Goal: Task Accomplishment & Management: Manage account settings

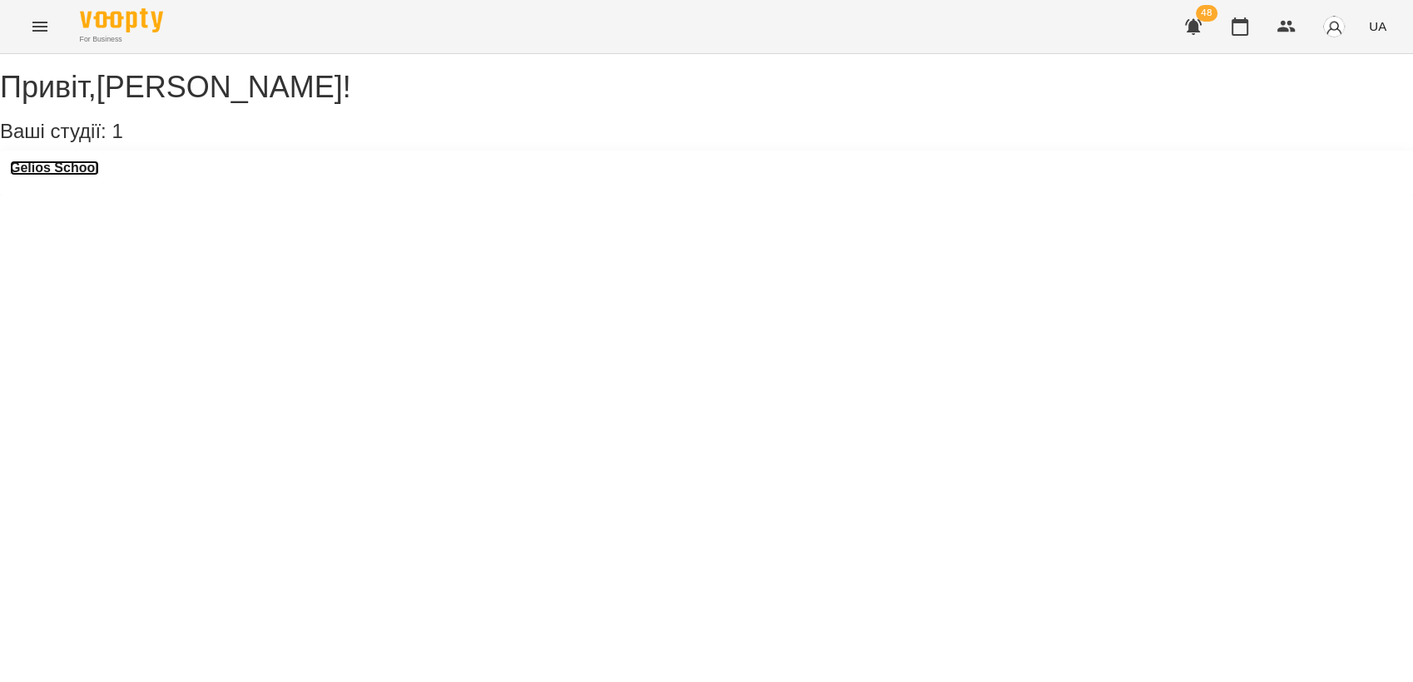
click at [54, 176] on h3 "Gelios School" at bounding box center [54, 168] width 89 height 15
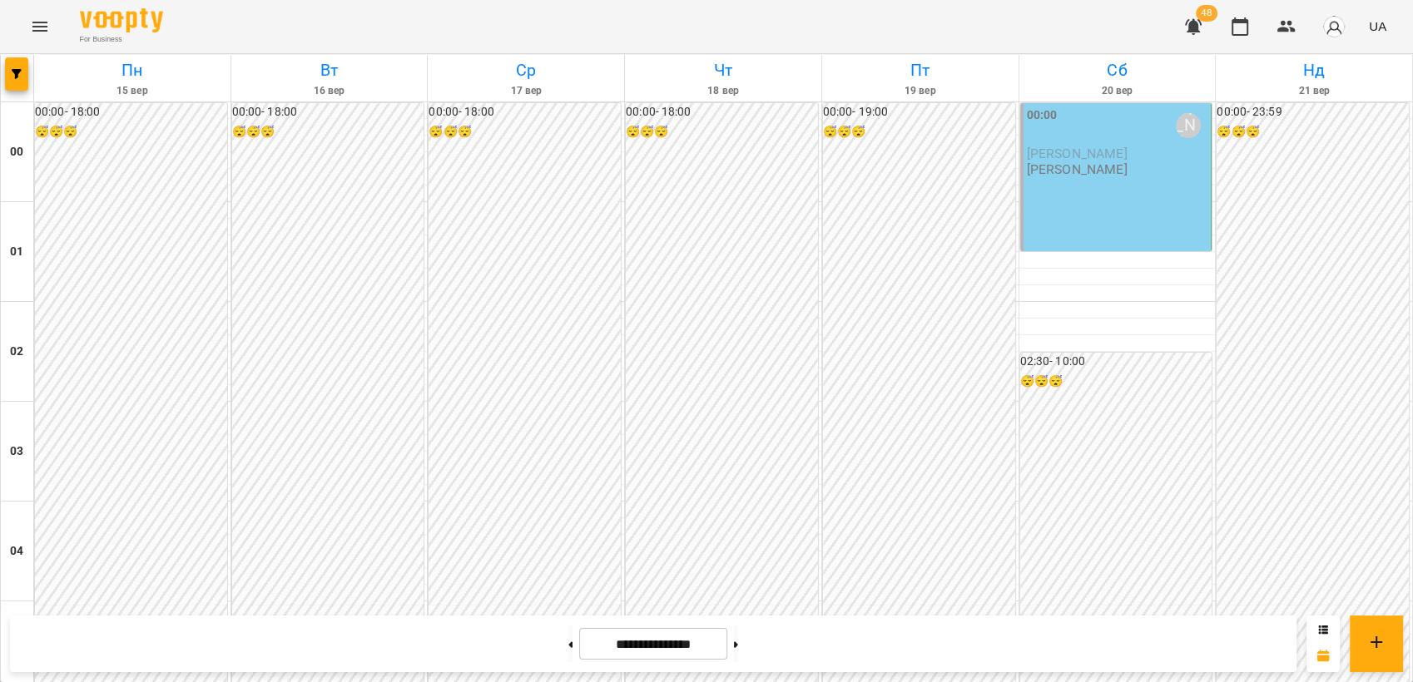
scroll to position [1627, 0]
click at [27, 42] on button "Menu" at bounding box center [40, 27] width 40 height 40
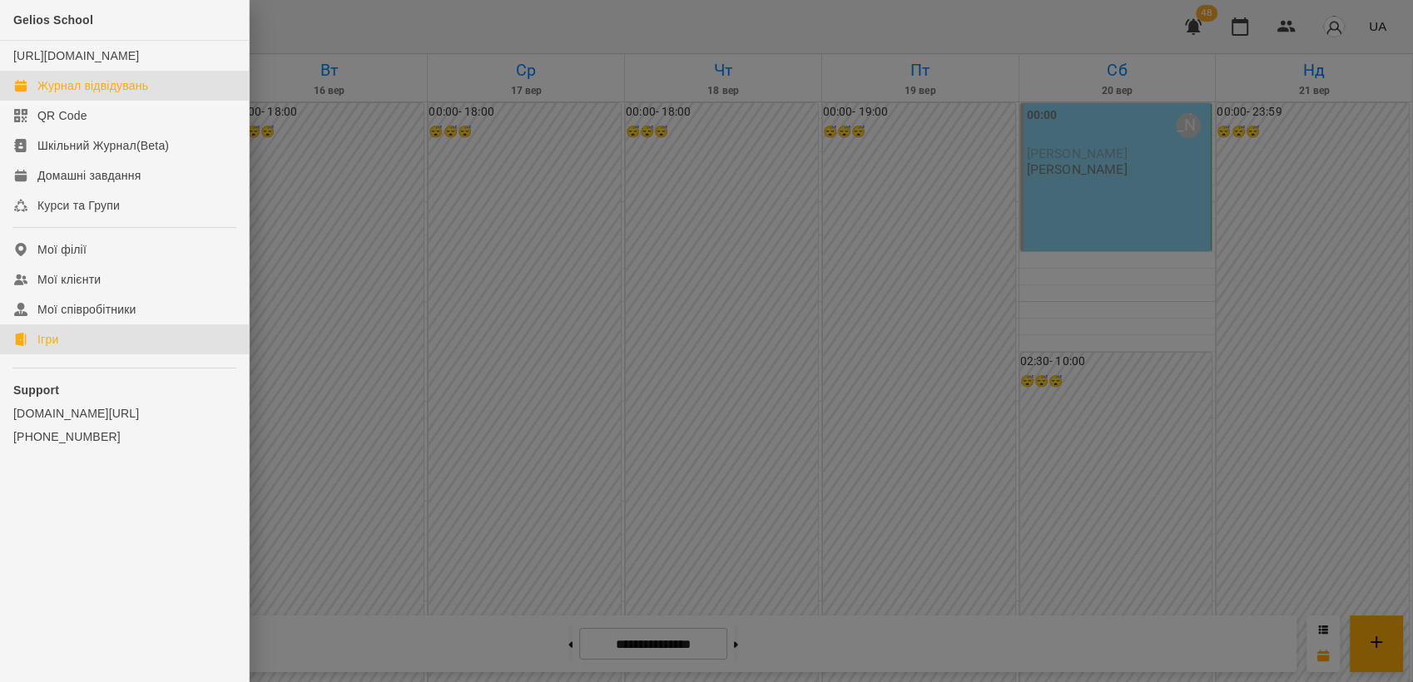
click at [70, 355] on link "Ігри" at bounding box center [124, 340] width 249 height 30
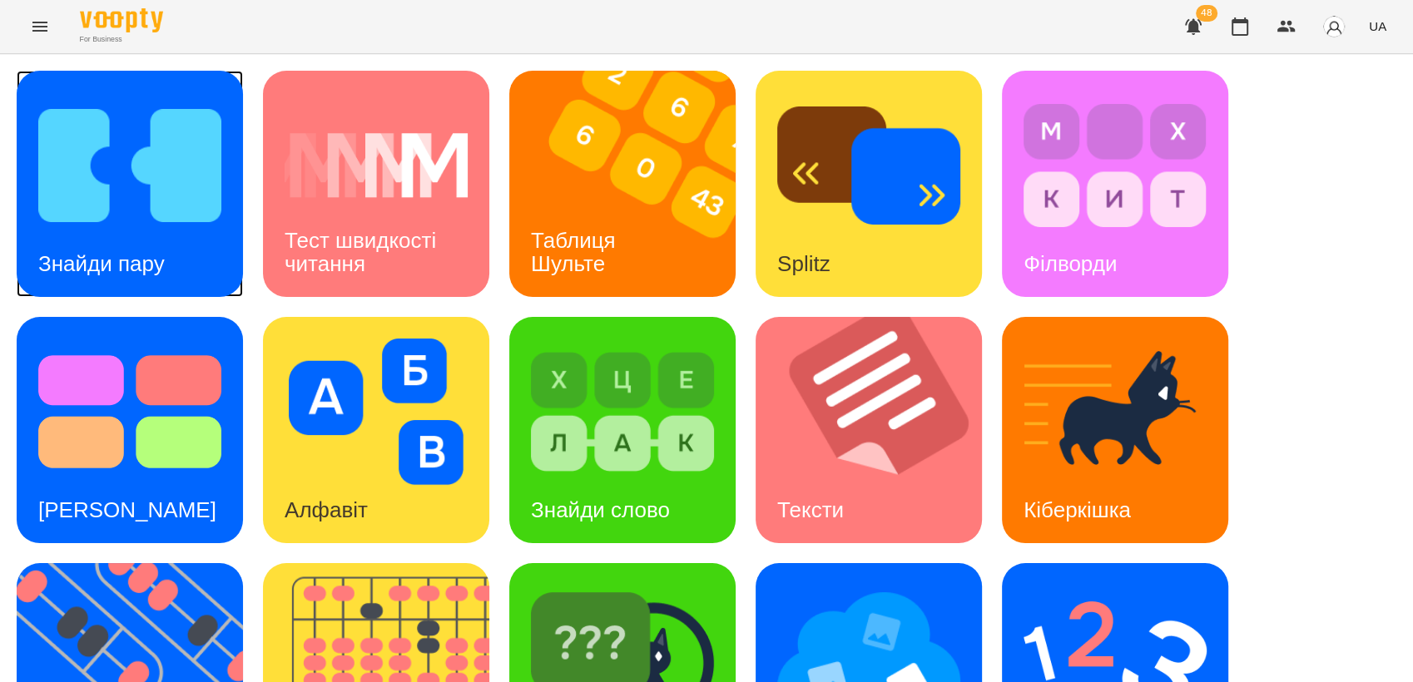
click at [149, 177] on img at bounding box center [129, 165] width 183 height 146
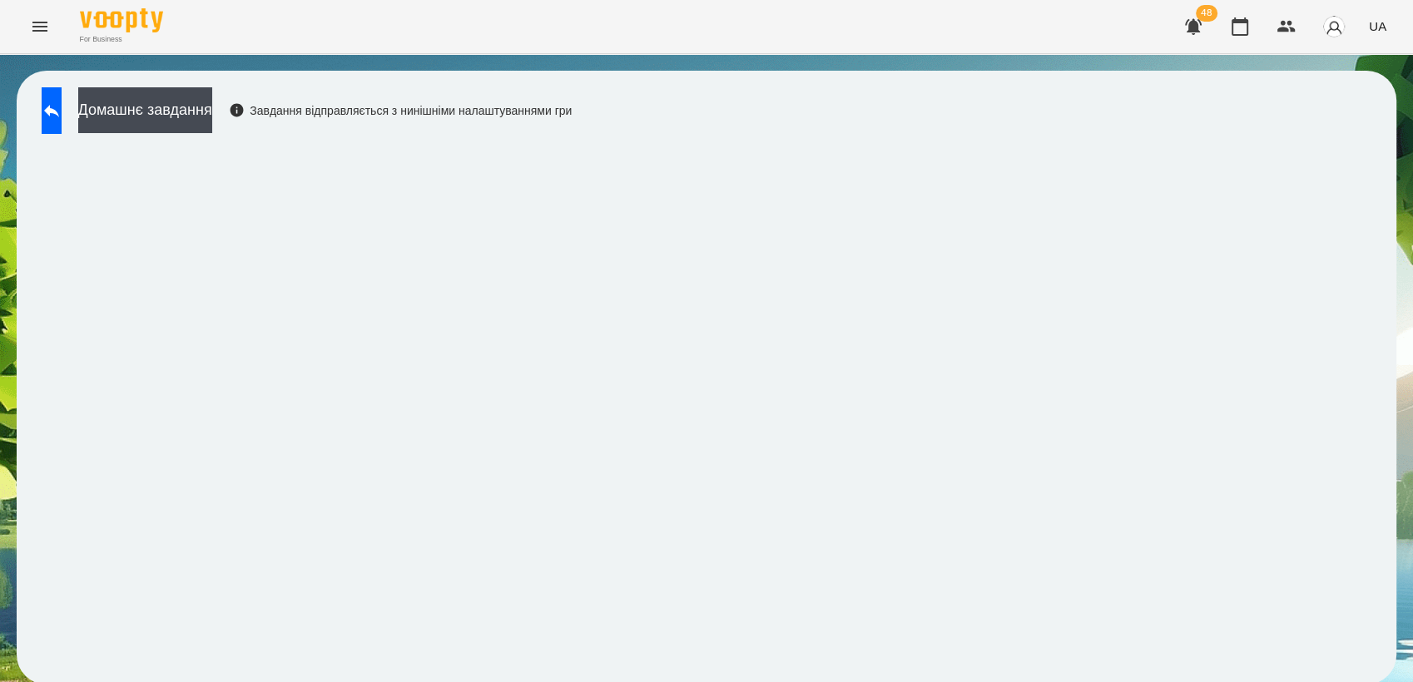
scroll to position [2, 0]
click at [62, 114] on button at bounding box center [52, 110] width 20 height 47
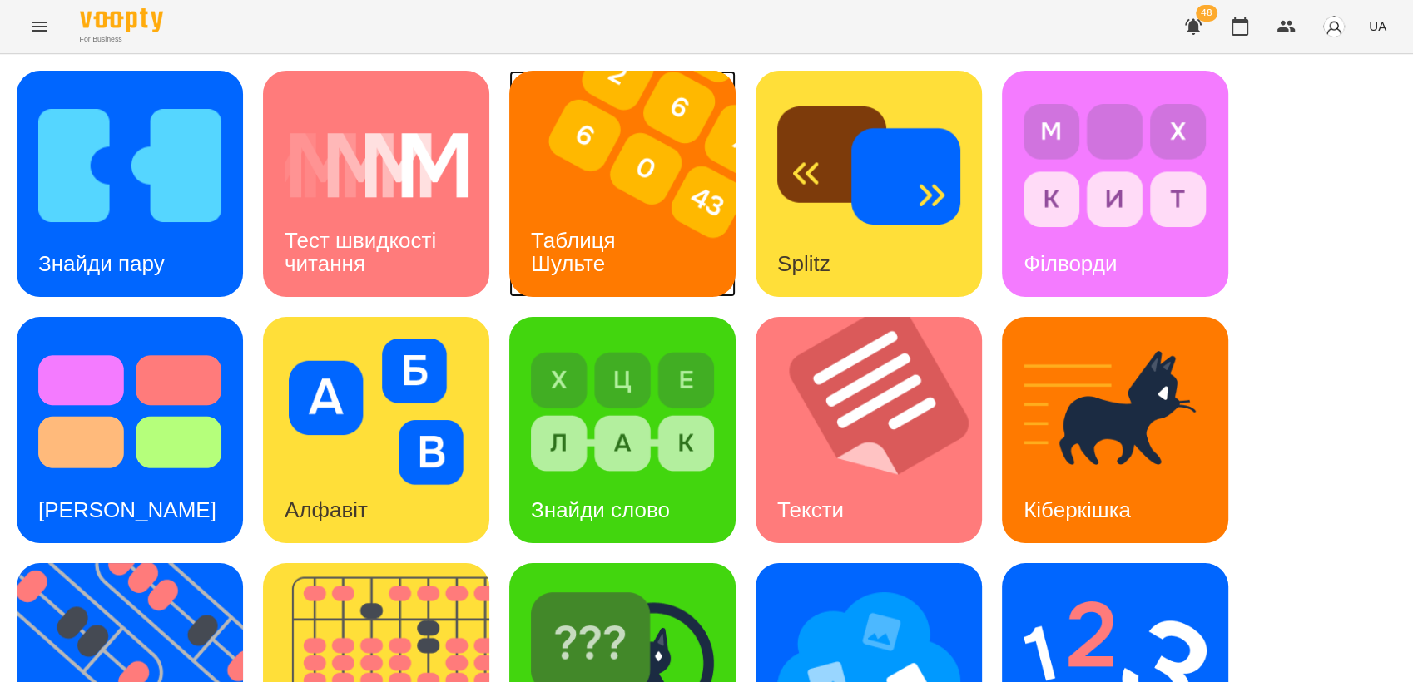
click at [606, 211] on div "Таблиця Шульте" at bounding box center [576, 252] width 134 height 89
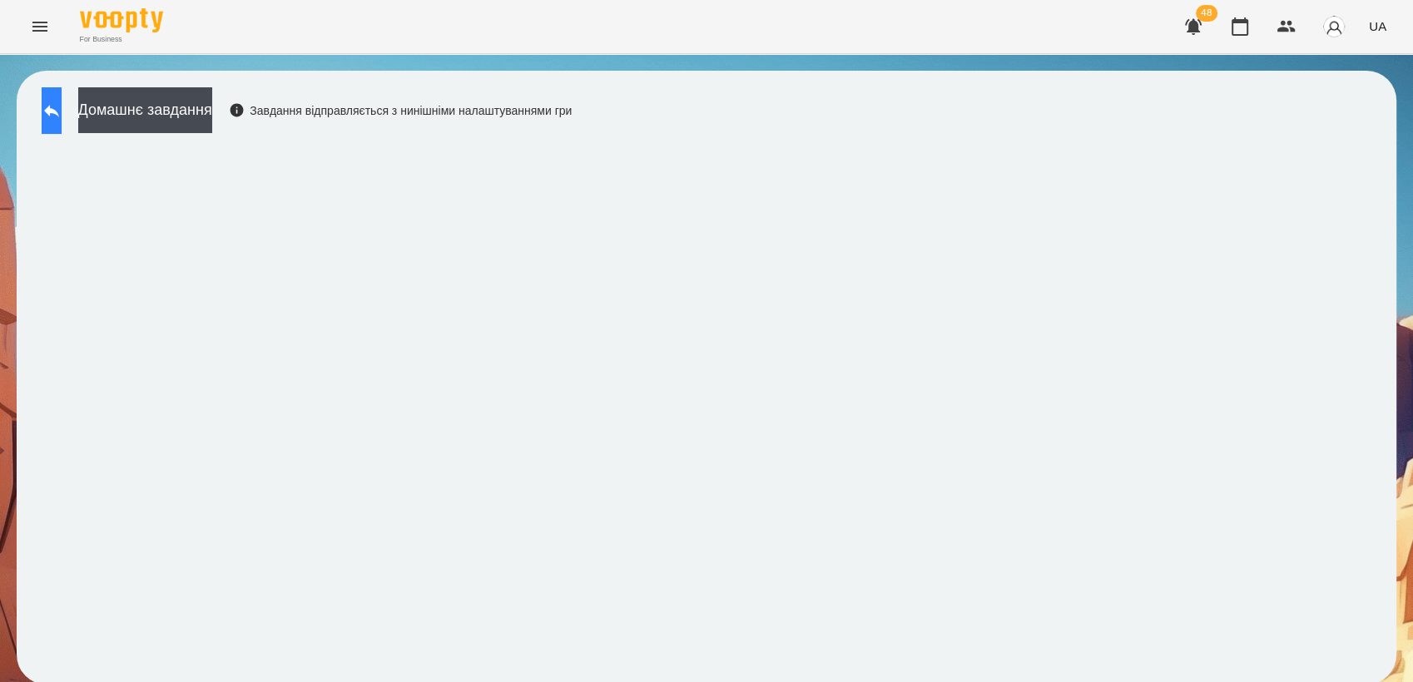
click at [62, 117] on button at bounding box center [52, 110] width 20 height 47
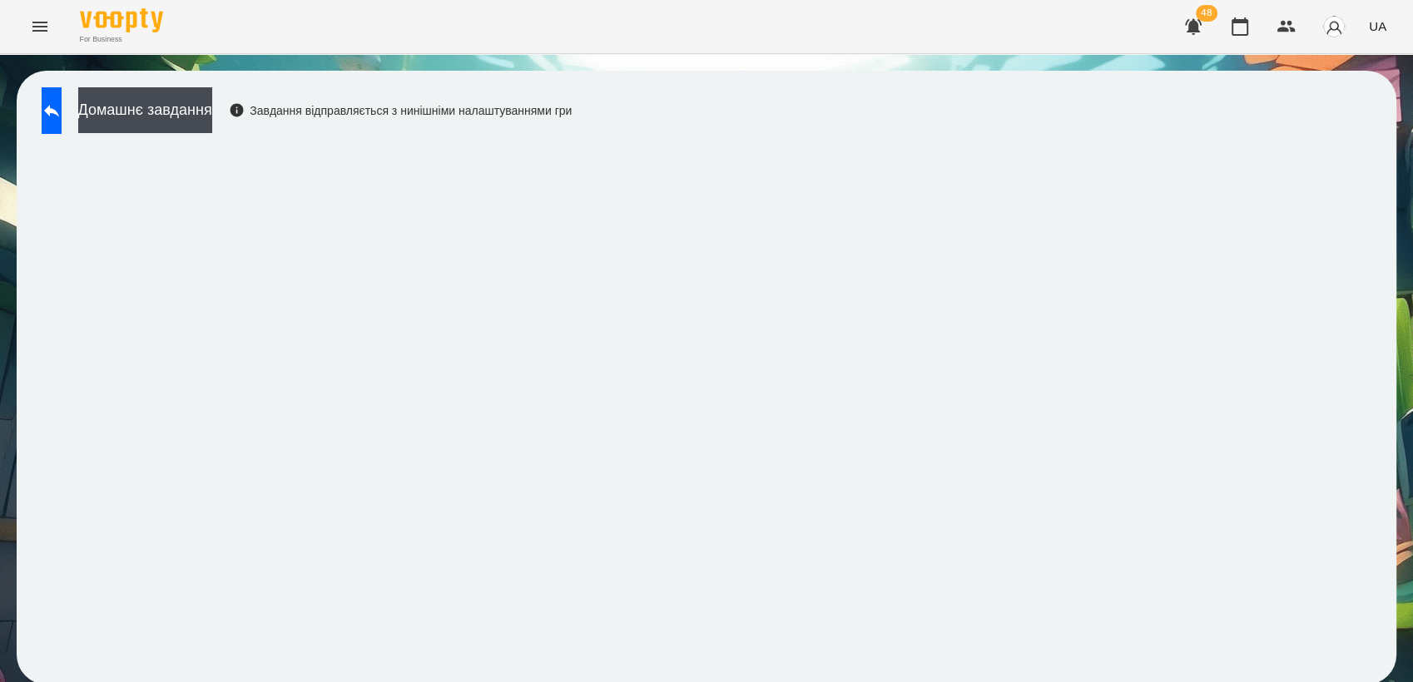
click at [1365, 230] on div "Домашнє завдання Завдання відправляється з нинішніми налаштуваннями гри" at bounding box center [707, 378] width 1380 height 614
click at [1376, 259] on div "Домашнє завдання Завдання відправляється з нинішніми налаштуваннями гри" at bounding box center [707, 378] width 1380 height 614
click at [31, 112] on div "Домашнє завдання Завдання відправляється з нинішніми налаштуваннями гри" at bounding box center [707, 378] width 1380 height 614
click at [59, 109] on icon at bounding box center [51, 111] width 15 height 12
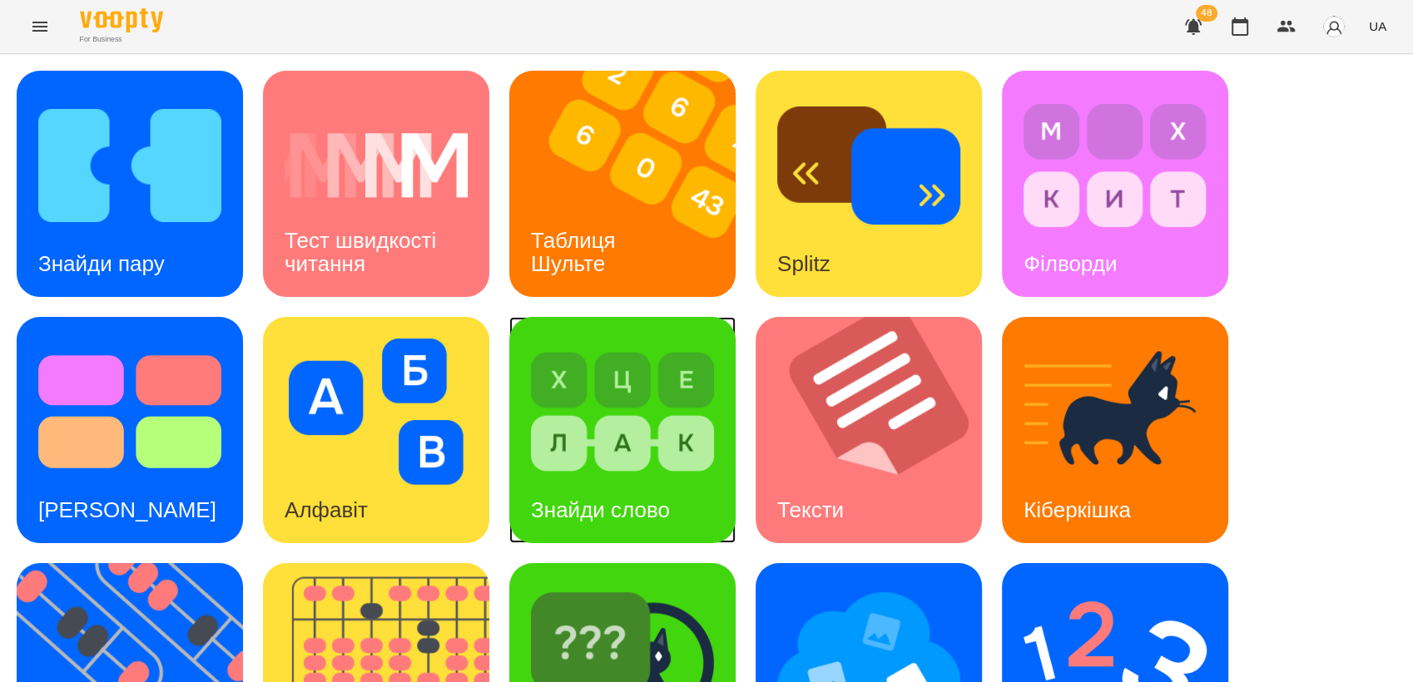
click at [647, 436] on img at bounding box center [622, 412] width 183 height 146
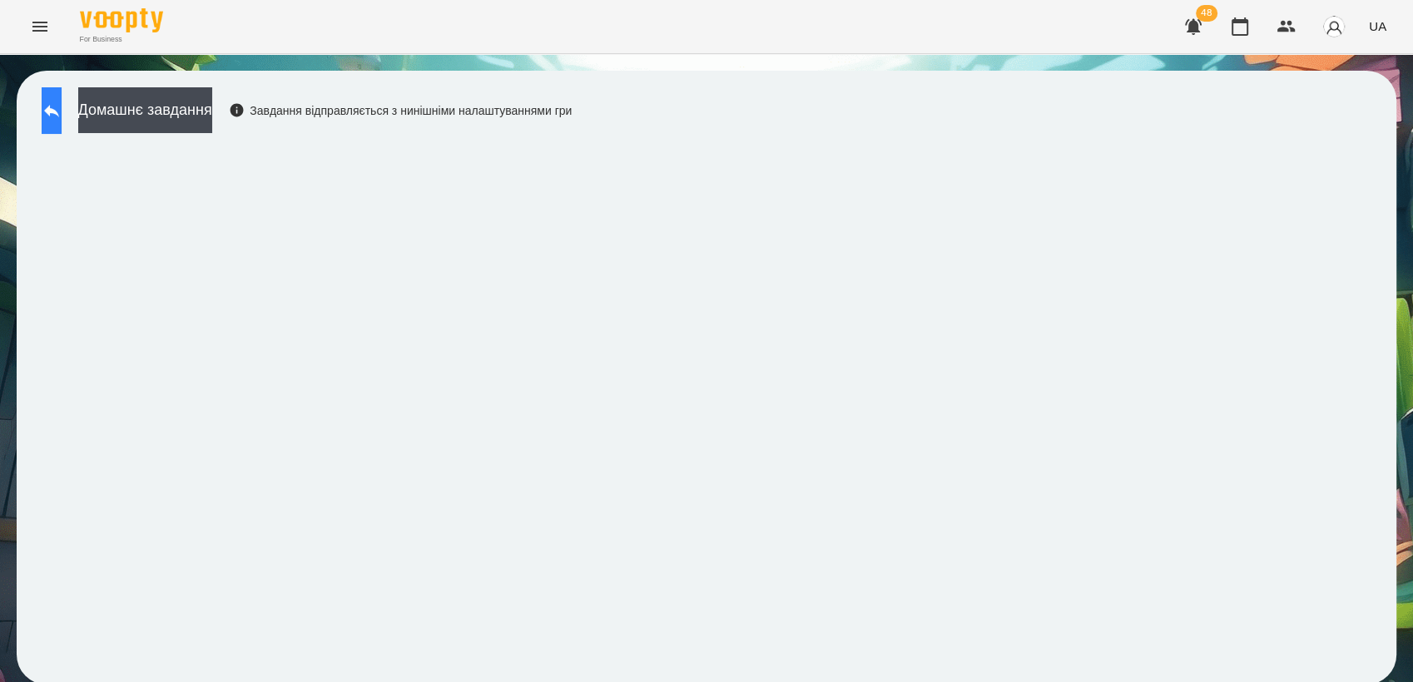
click at [62, 109] on button at bounding box center [52, 110] width 20 height 47
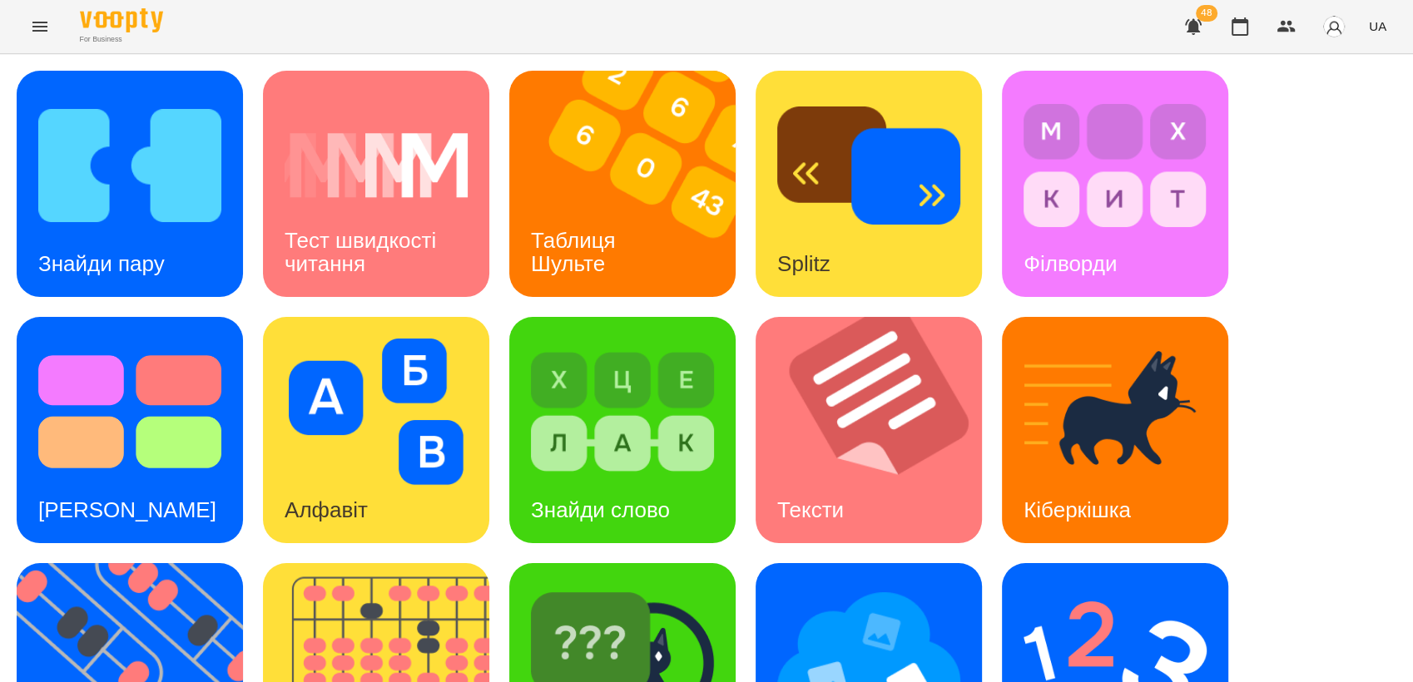
click at [1238, 305] on div "Знайди пару Тест швидкості читання Таблиця Шульте Splitz Філворди Тест Струпа А…" at bounding box center [707, 553] width 1380 height 965
click at [910, 585] on img at bounding box center [868, 658] width 183 height 146
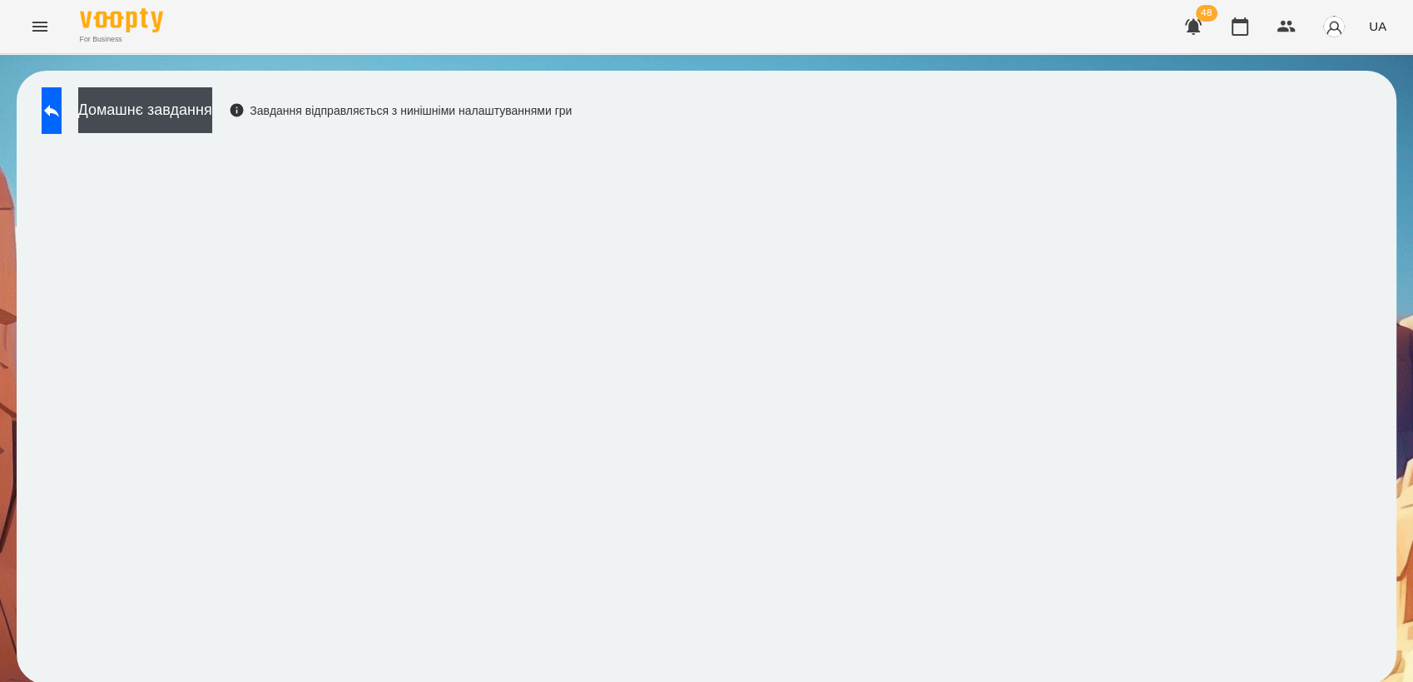
click at [1365, 257] on div "Домашнє завдання Завдання відправляється з нинішніми налаштуваннями гри" at bounding box center [707, 378] width 1380 height 614
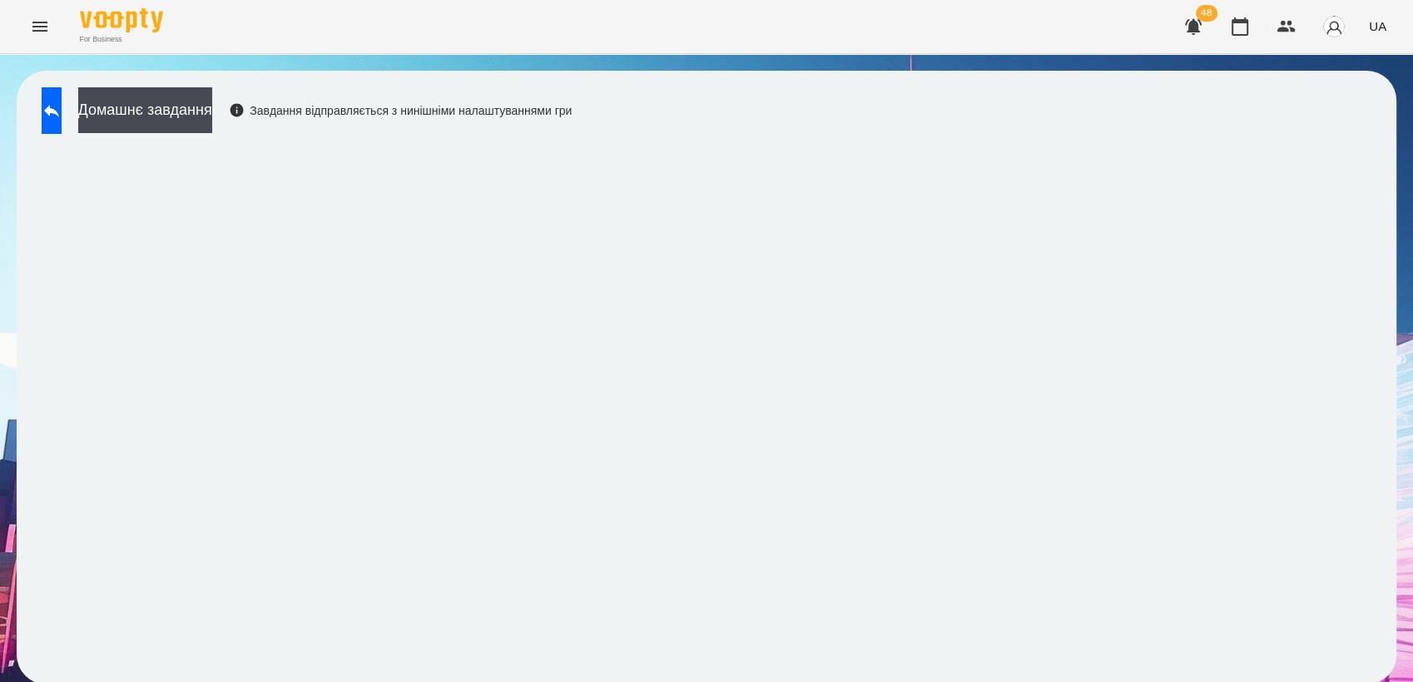
click at [1365, 213] on div "Домашнє завдання Завдання відправляється з нинішніми налаштуваннями гри" at bounding box center [707, 378] width 1380 height 614
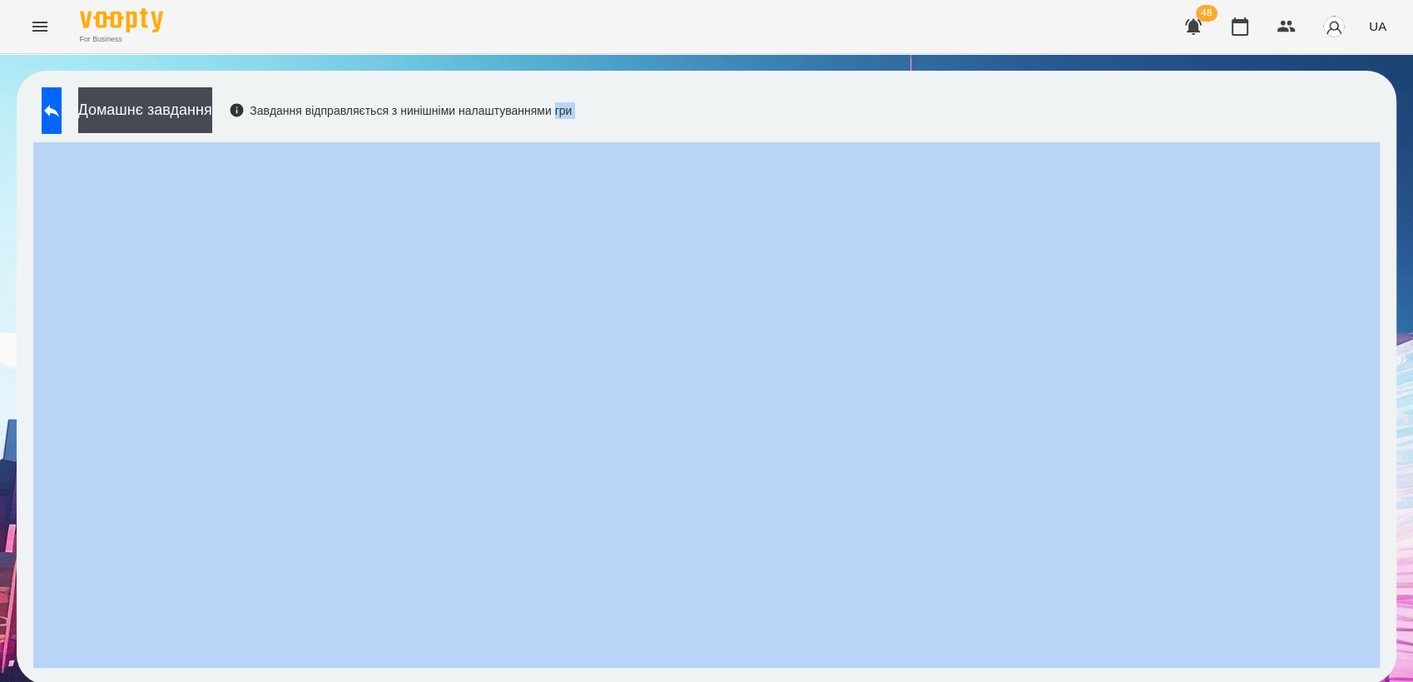
click at [1327, 55] on div "Домашнє завдання Завдання відправляється з нинішніми налаштуваннями гри" at bounding box center [706, 377] width 1413 height 647
click at [835, 120] on div "Домашнє завдання Завдання відправляється з нинішніми налаштуваннями гри" at bounding box center [707, 378] width 1380 height 614
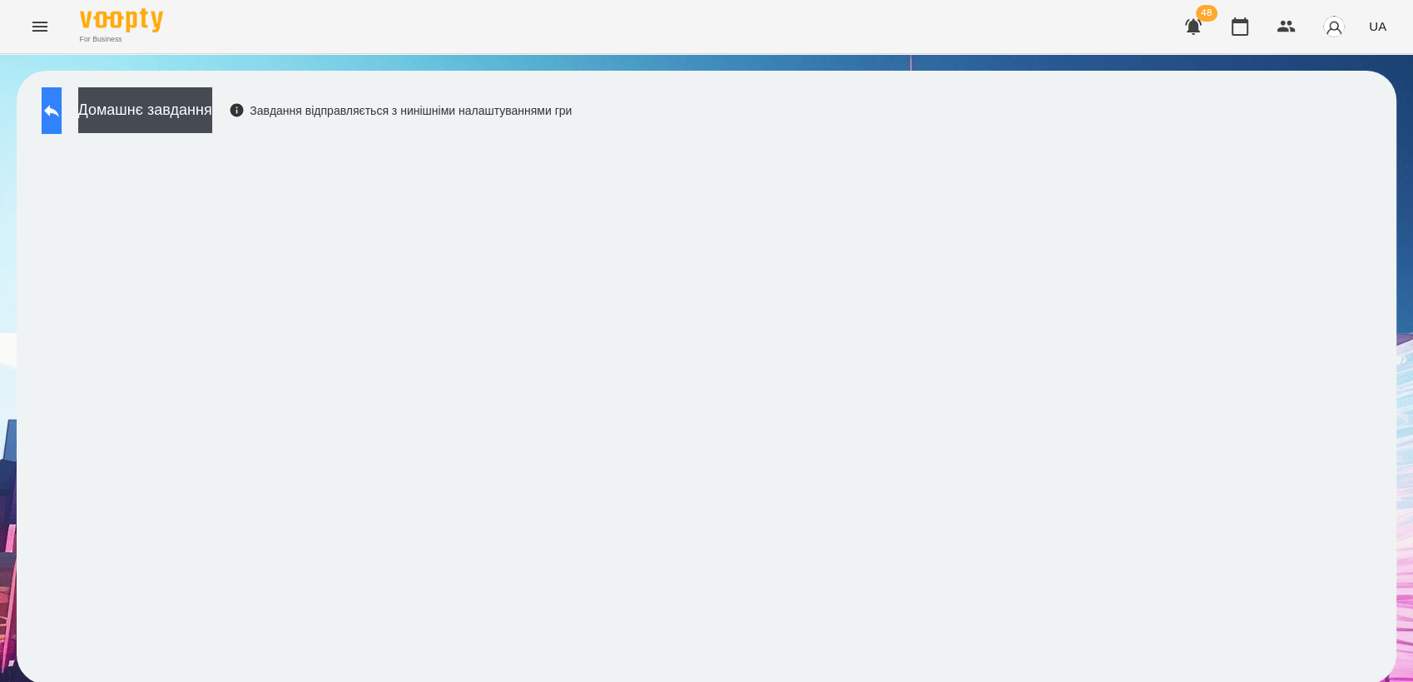
click at [62, 111] on button at bounding box center [52, 110] width 20 height 47
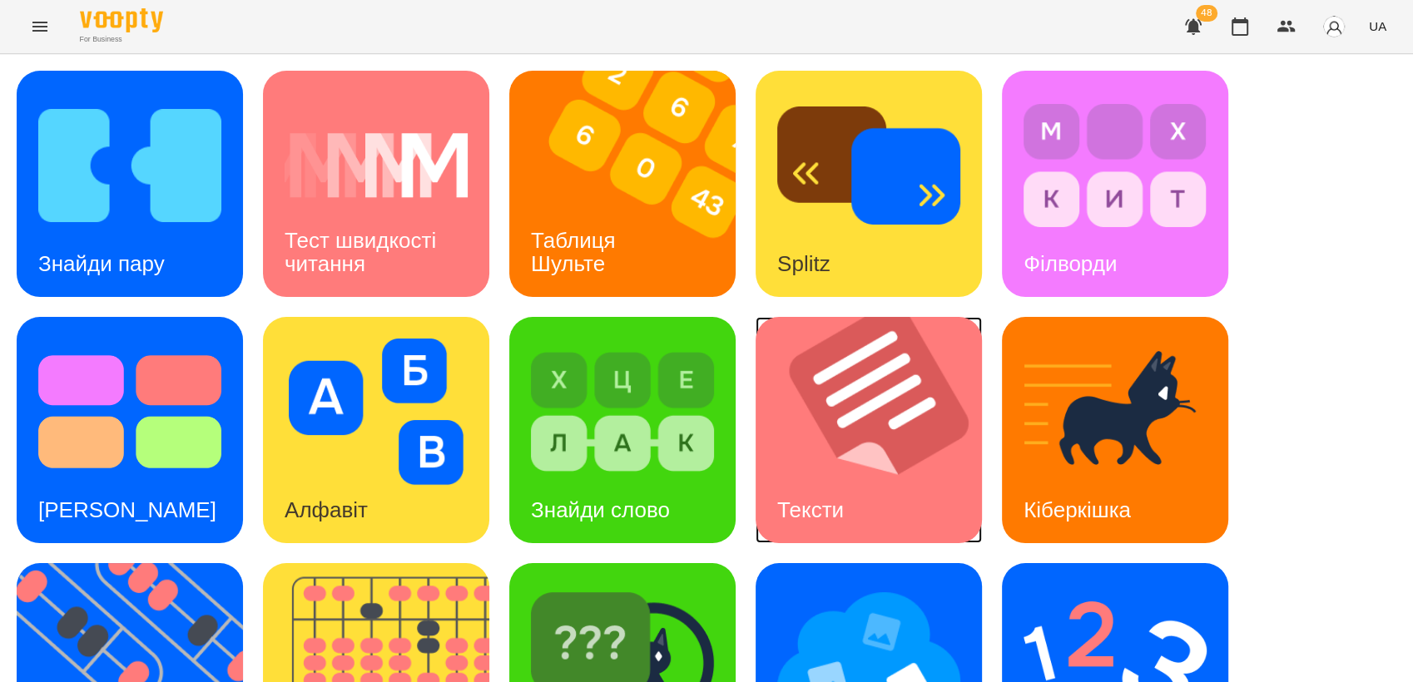
click at [870, 428] on img at bounding box center [879, 430] width 247 height 226
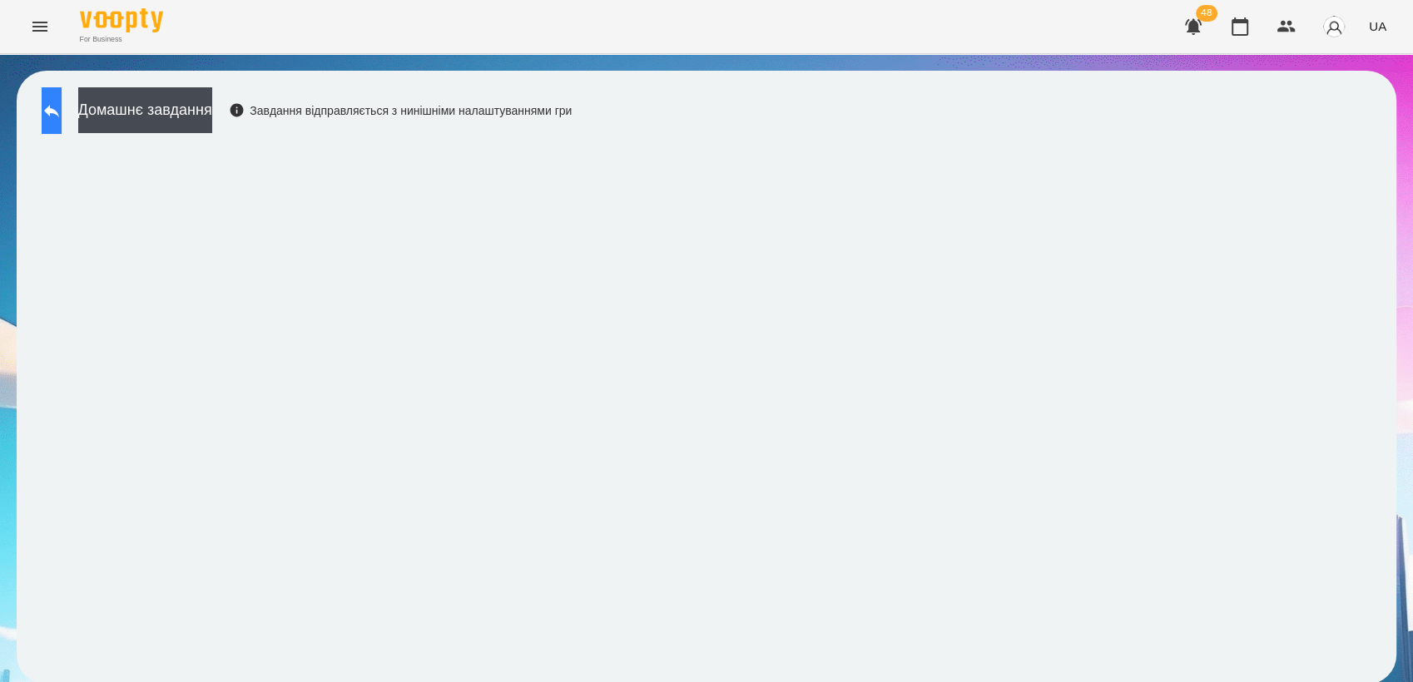
click at [59, 110] on icon at bounding box center [51, 111] width 15 height 12
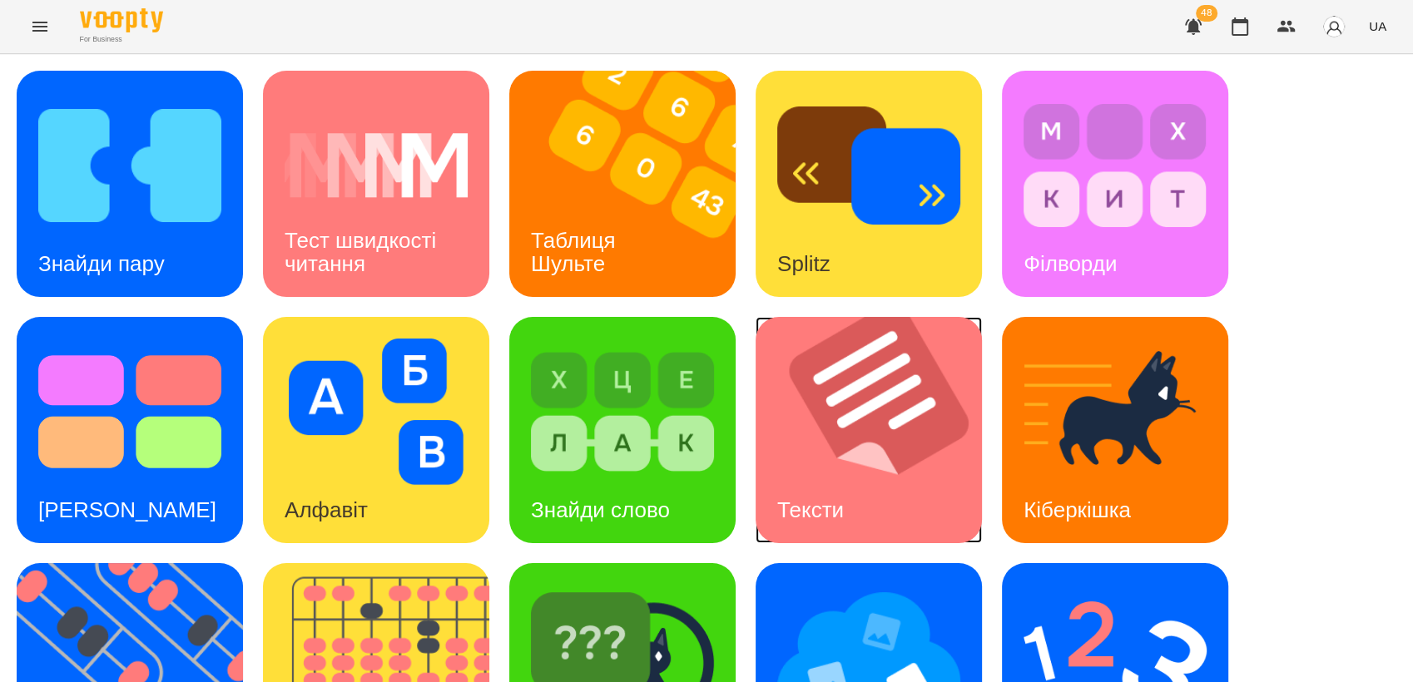
drag, startPoint x: 0, startPoint y: 0, endPoint x: 826, endPoint y: 429, distance: 930.2
click at [826, 429] on img at bounding box center [879, 430] width 247 height 226
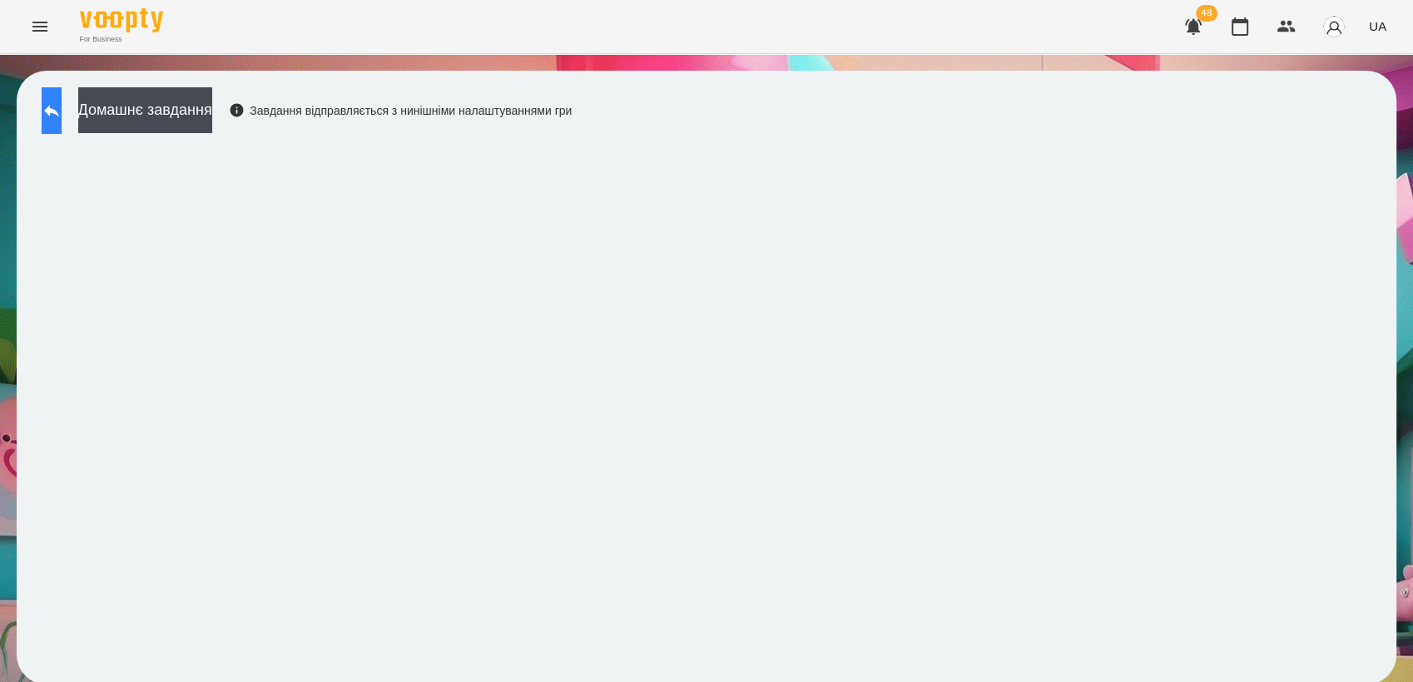
click at [62, 102] on icon at bounding box center [52, 111] width 20 height 20
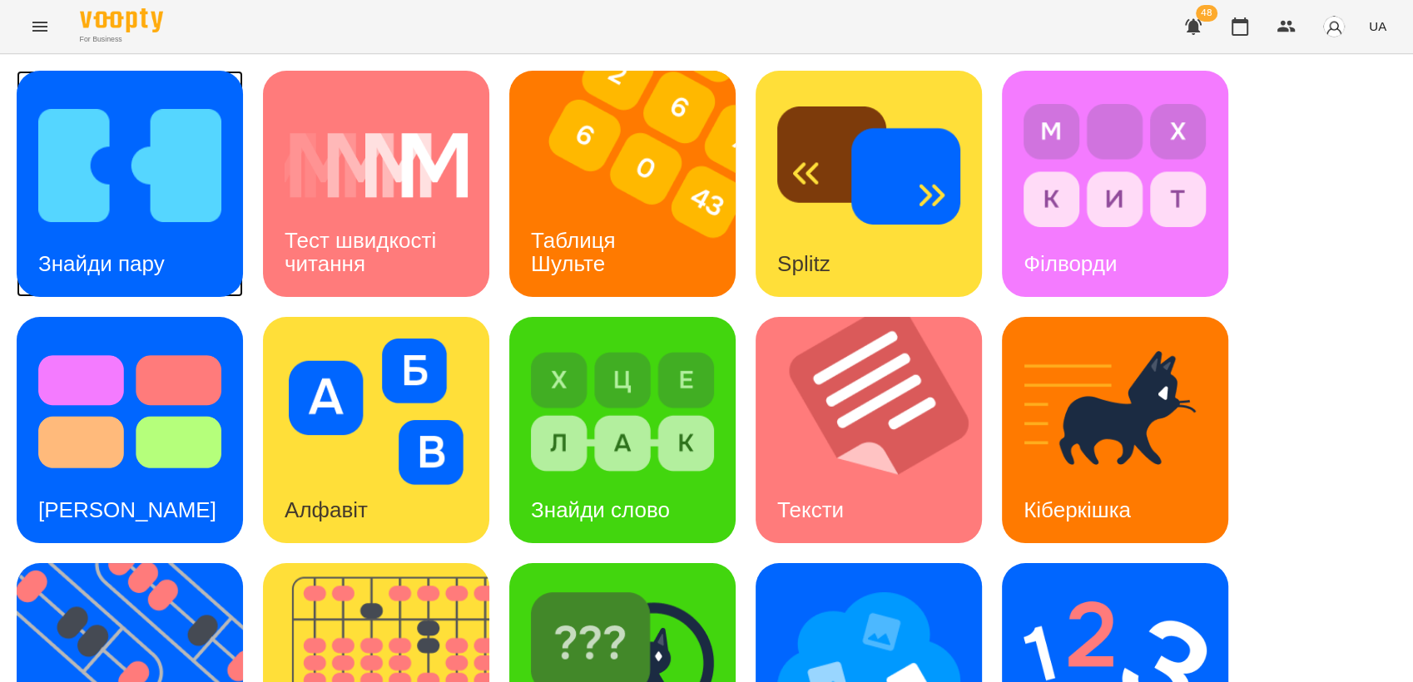
click at [167, 228] on img at bounding box center [129, 165] width 183 height 146
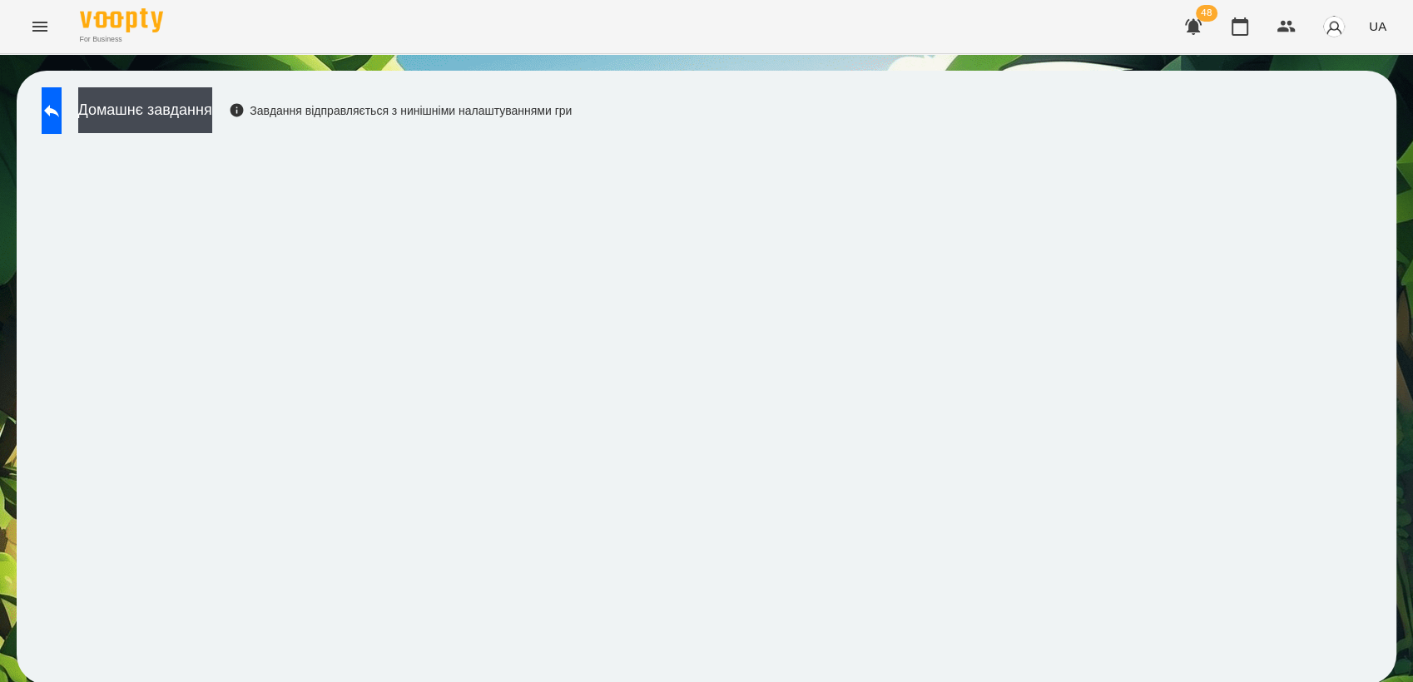
click at [1014, 113] on div "Домашнє завдання Завдання відправляється з нинішніми налаштуваннями гри" at bounding box center [707, 378] width 1380 height 614
click at [62, 122] on button at bounding box center [52, 110] width 20 height 47
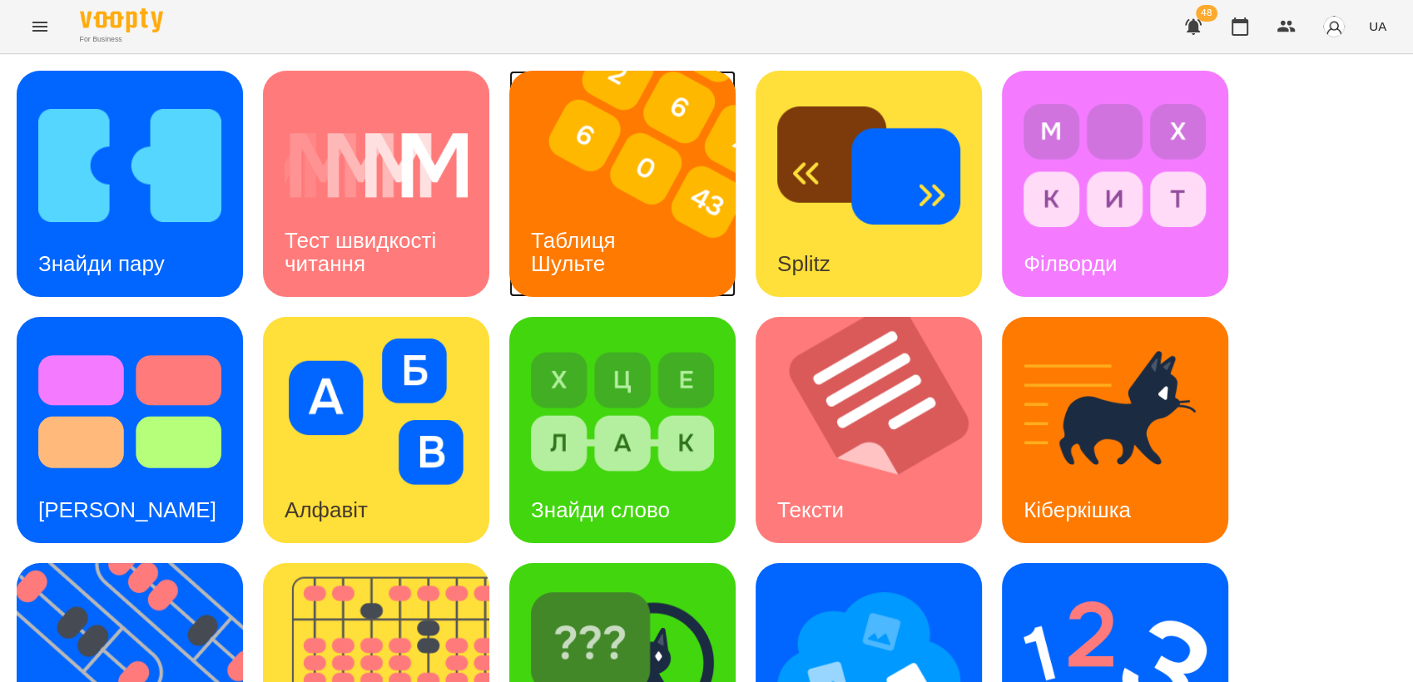
click at [563, 146] on img at bounding box center [632, 184] width 247 height 226
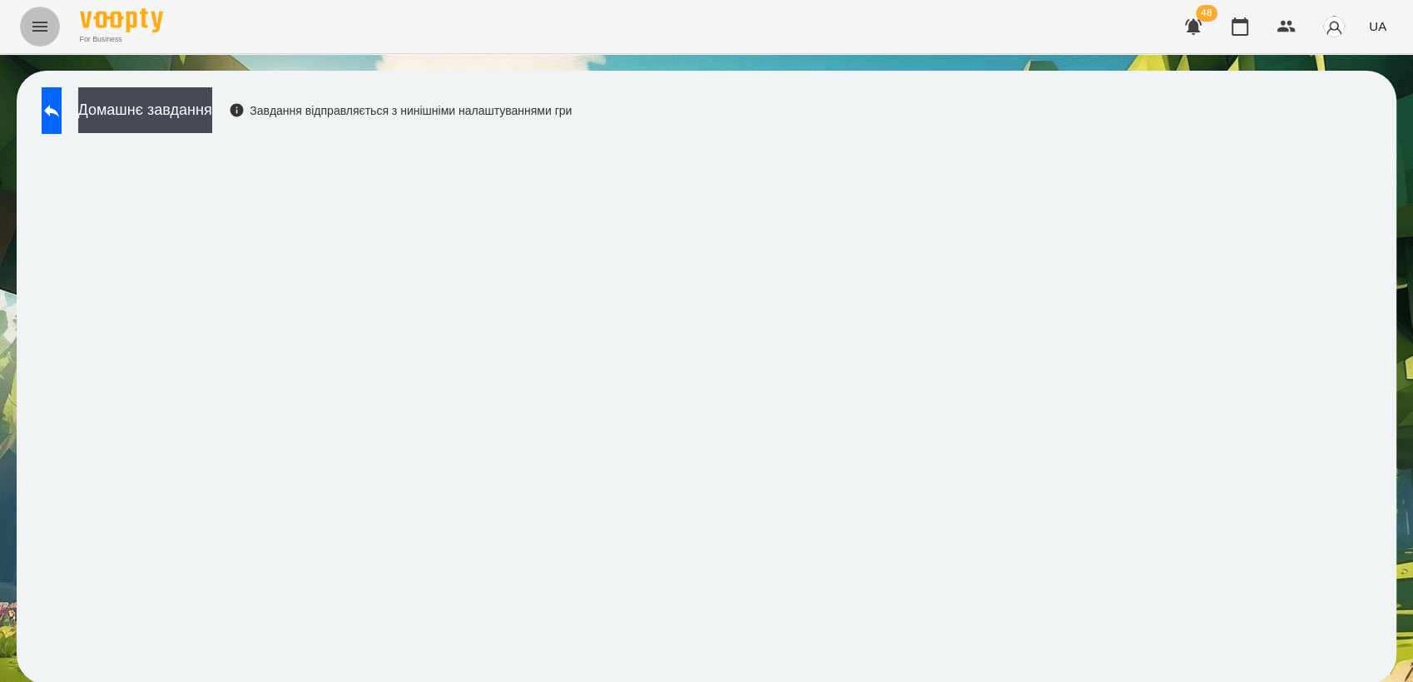
click at [40, 30] on icon "Menu" at bounding box center [39, 27] width 15 height 10
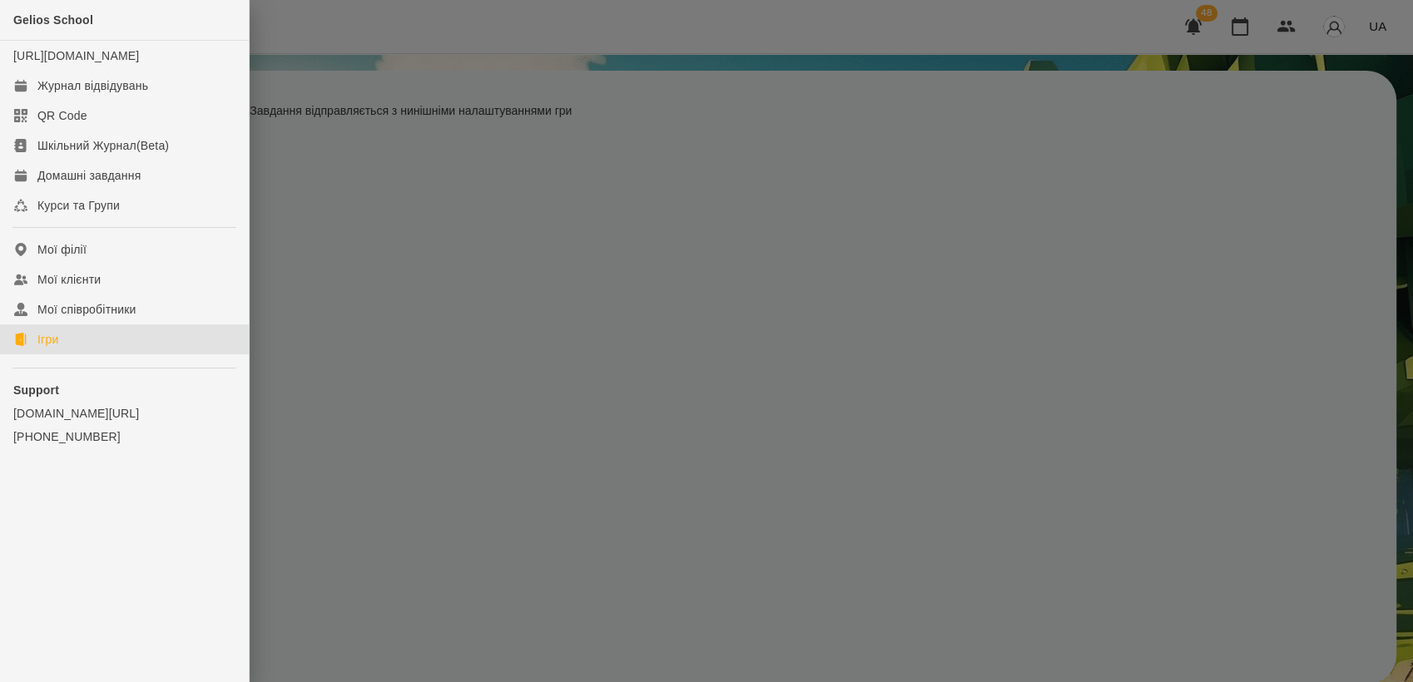
click at [40, 348] on div "Ігри" at bounding box center [47, 339] width 21 height 17
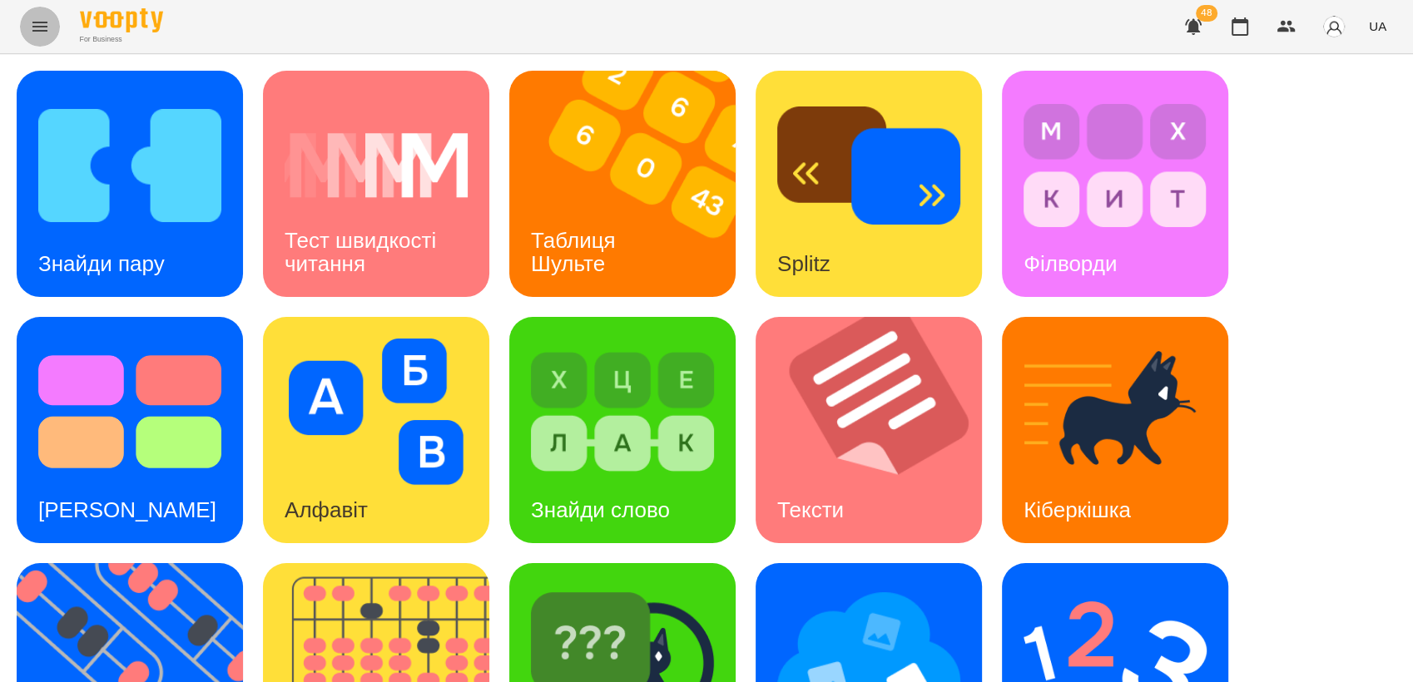
click at [54, 18] on button "Menu" at bounding box center [40, 27] width 40 height 40
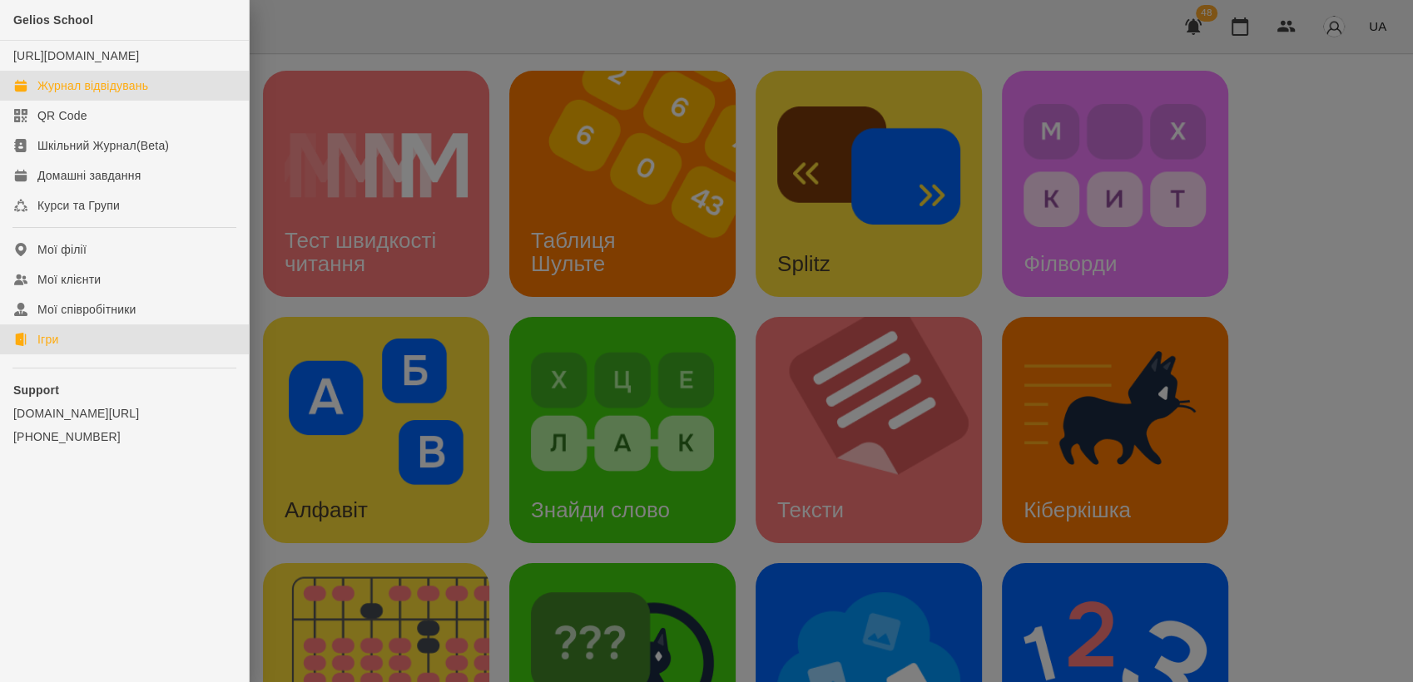
click at [69, 94] on div "Журнал відвідувань" at bounding box center [92, 85] width 111 height 17
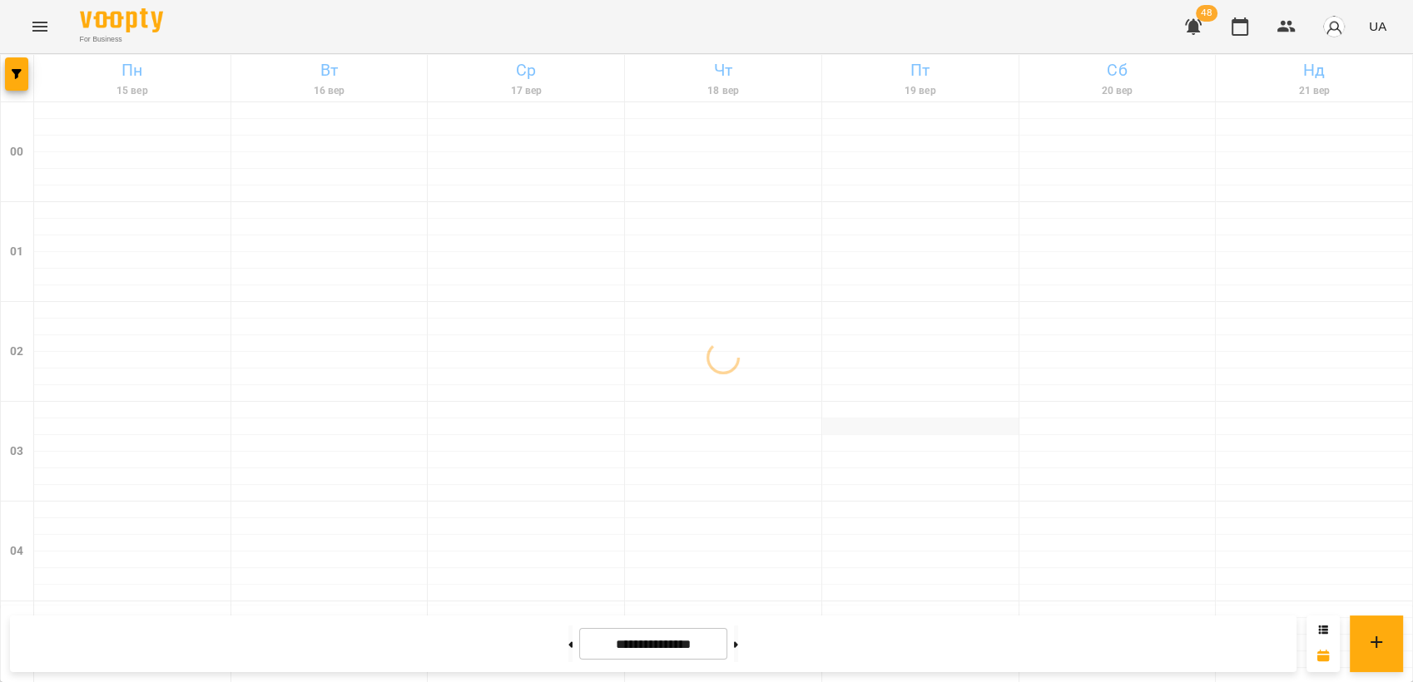
click at [980, 424] on div at bounding box center [920, 427] width 196 height 17
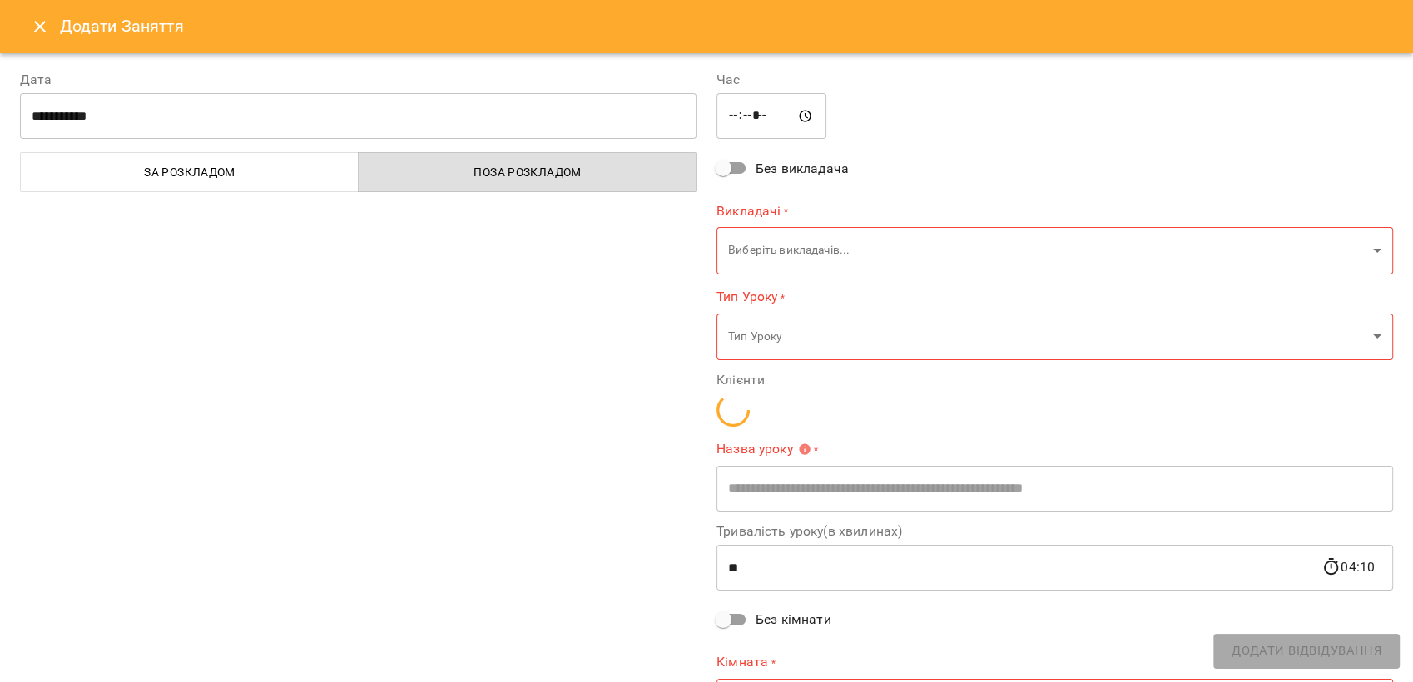
type input "**********"
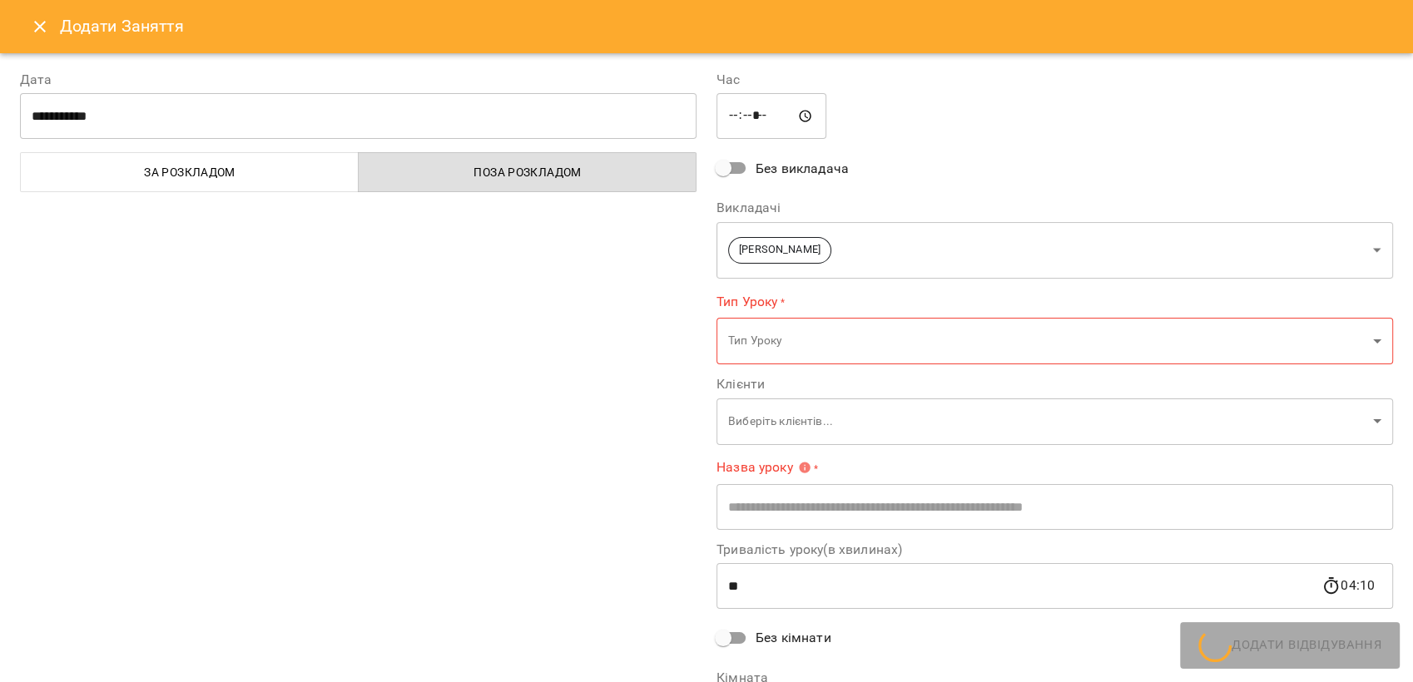
click at [47, 31] on icon "Close" at bounding box center [40, 27] width 20 height 20
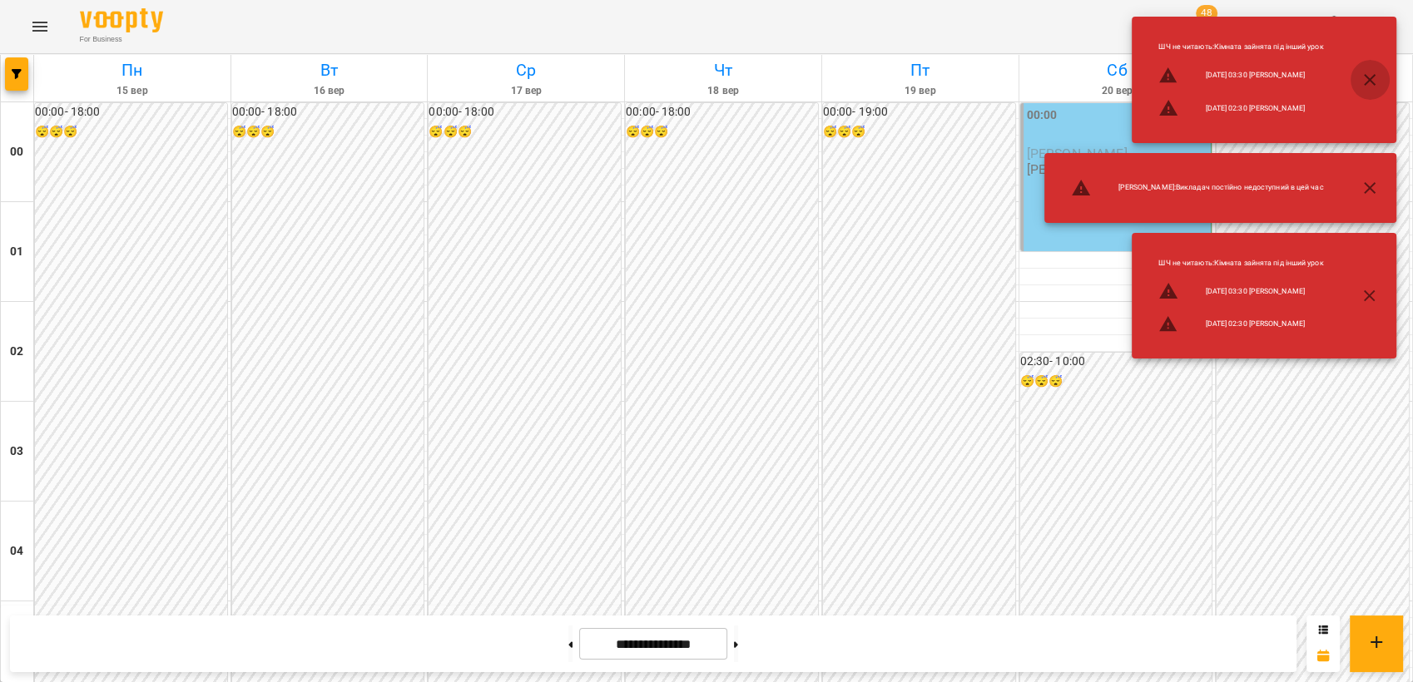
click at [1377, 86] on icon "button" at bounding box center [1370, 80] width 20 height 20
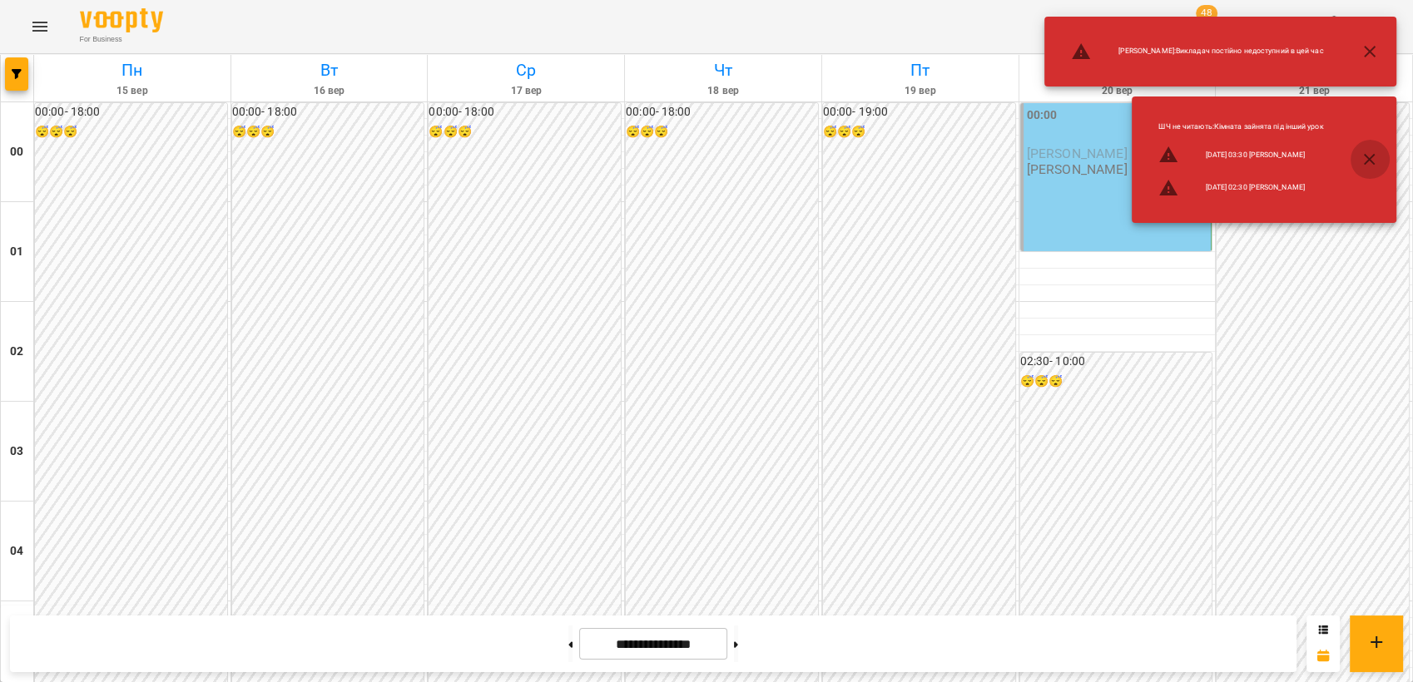
click at [1371, 154] on icon "button" at bounding box center [1370, 160] width 20 height 20
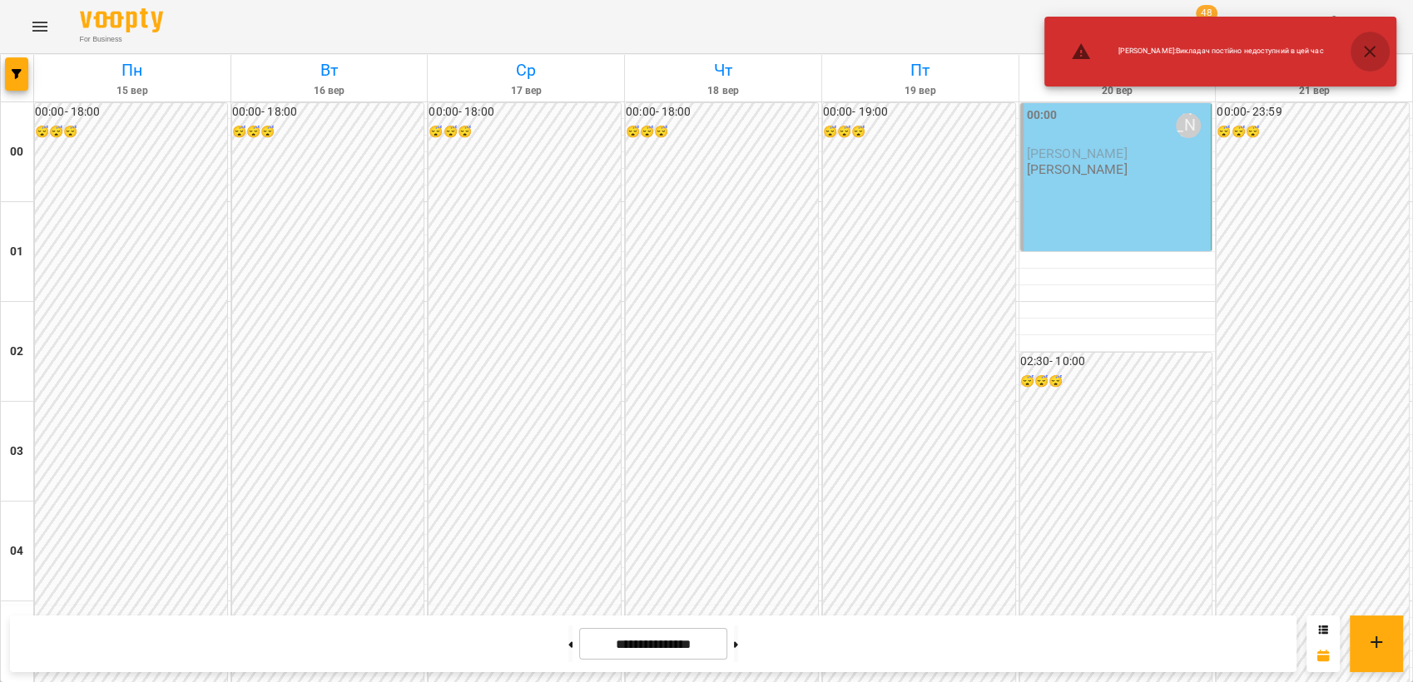
click at [1370, 62] on button "button" at bounding box center [1370, 52] width 40 height 40
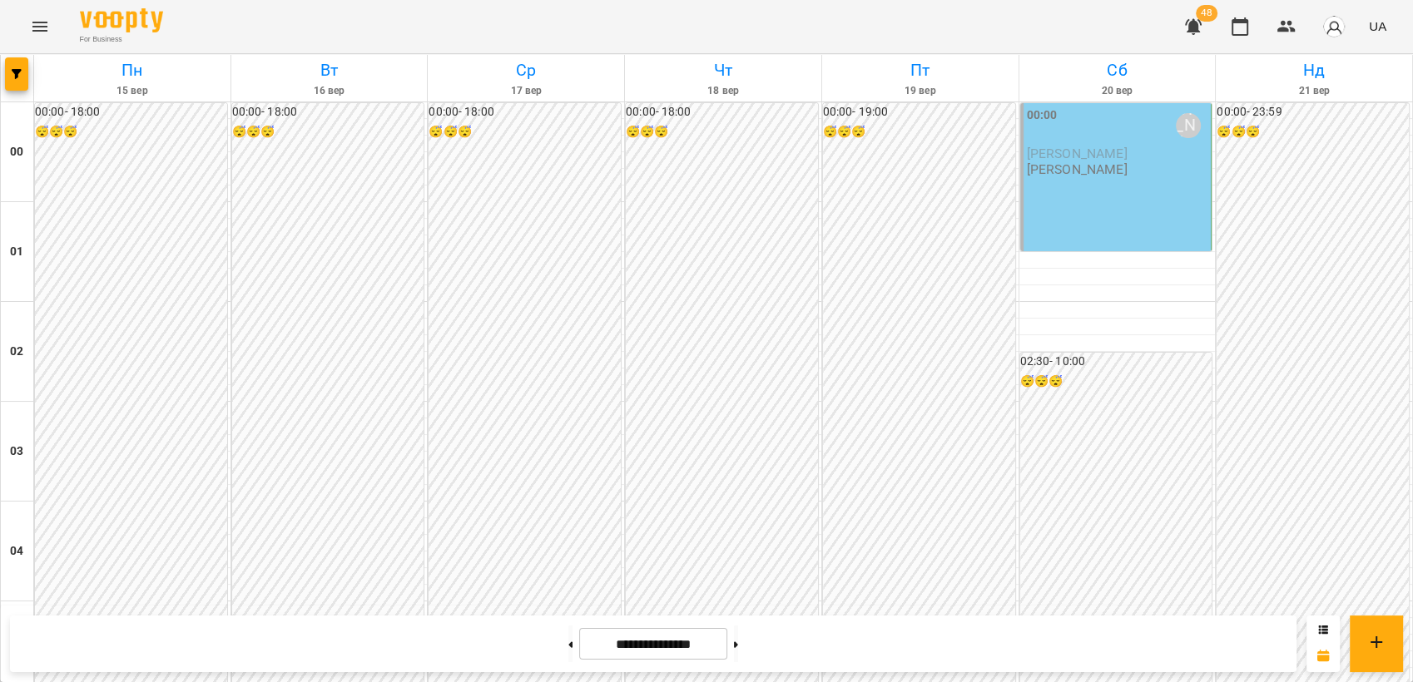
scroll to position [1639, 0]
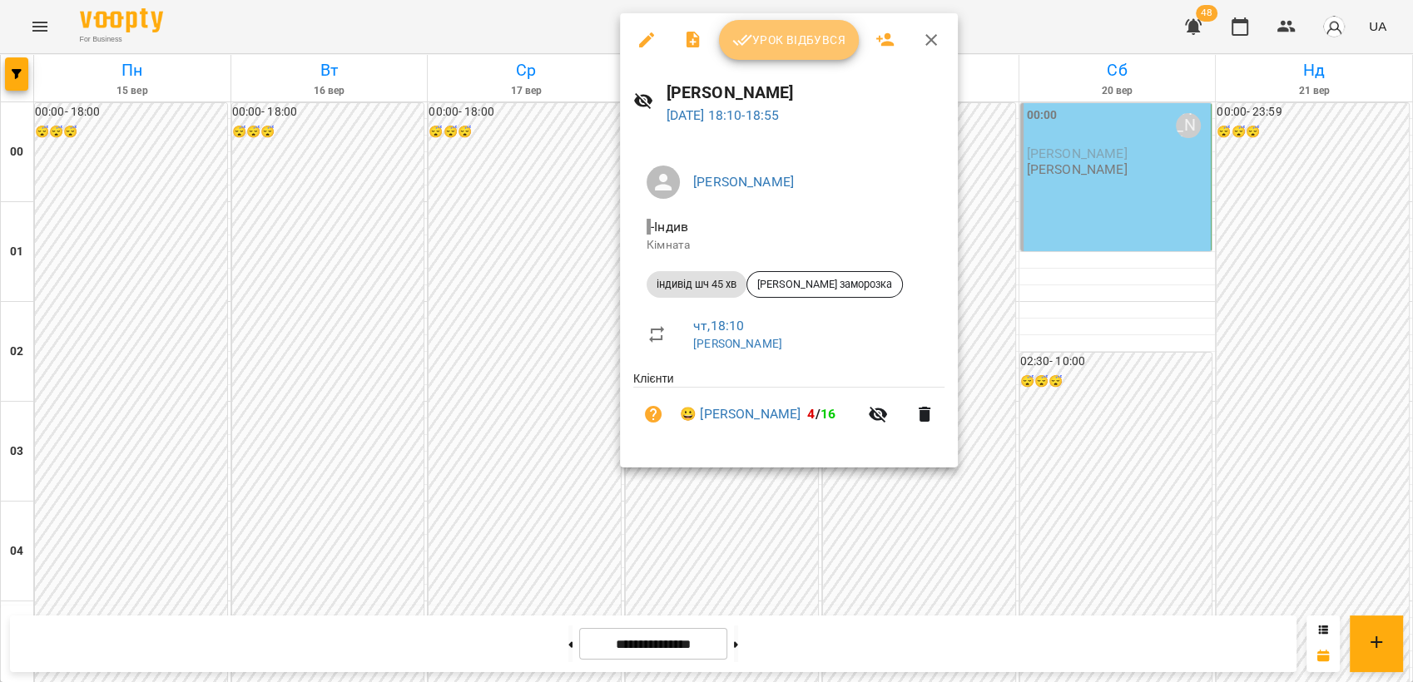
click at [766, 43] on span "Урок відбувся" at bounding box center [788, 40] width 113 height 20
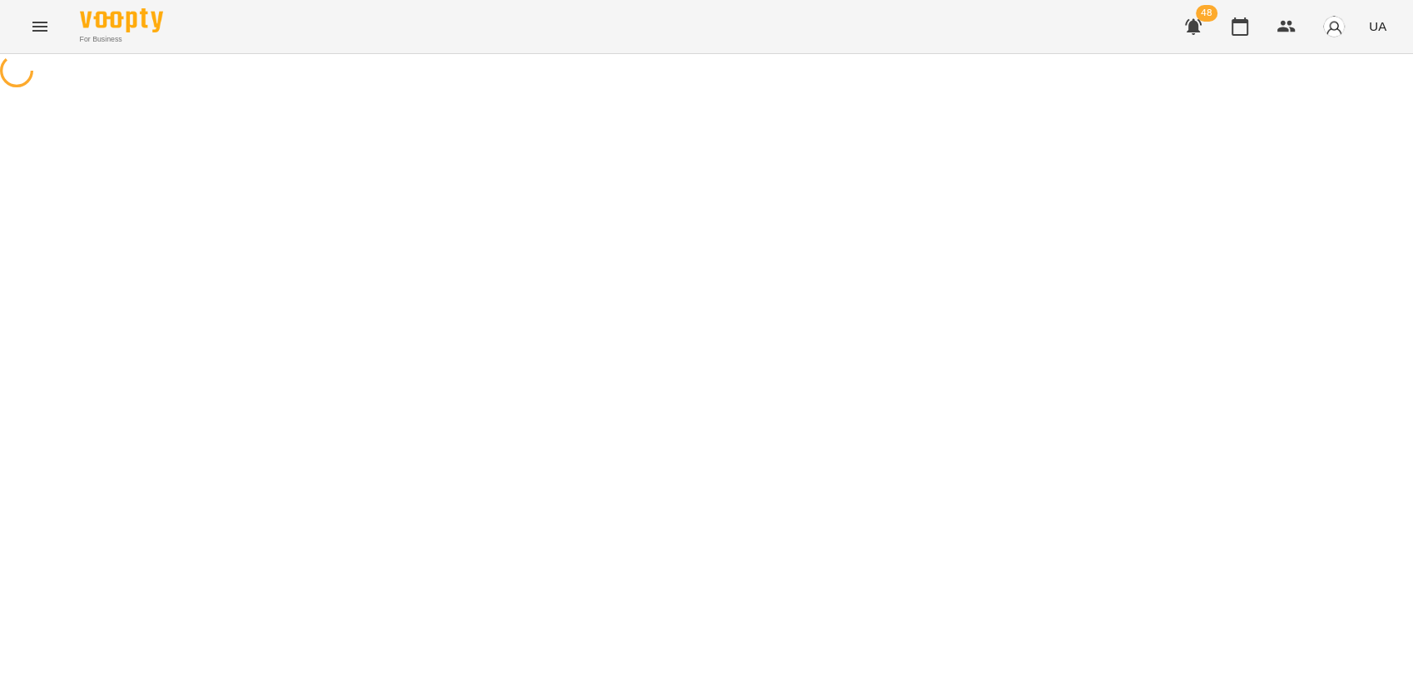
click at [1412, 92] on html "For Business 48 UA" at bounding box center [706, 46] width 1413 height 92
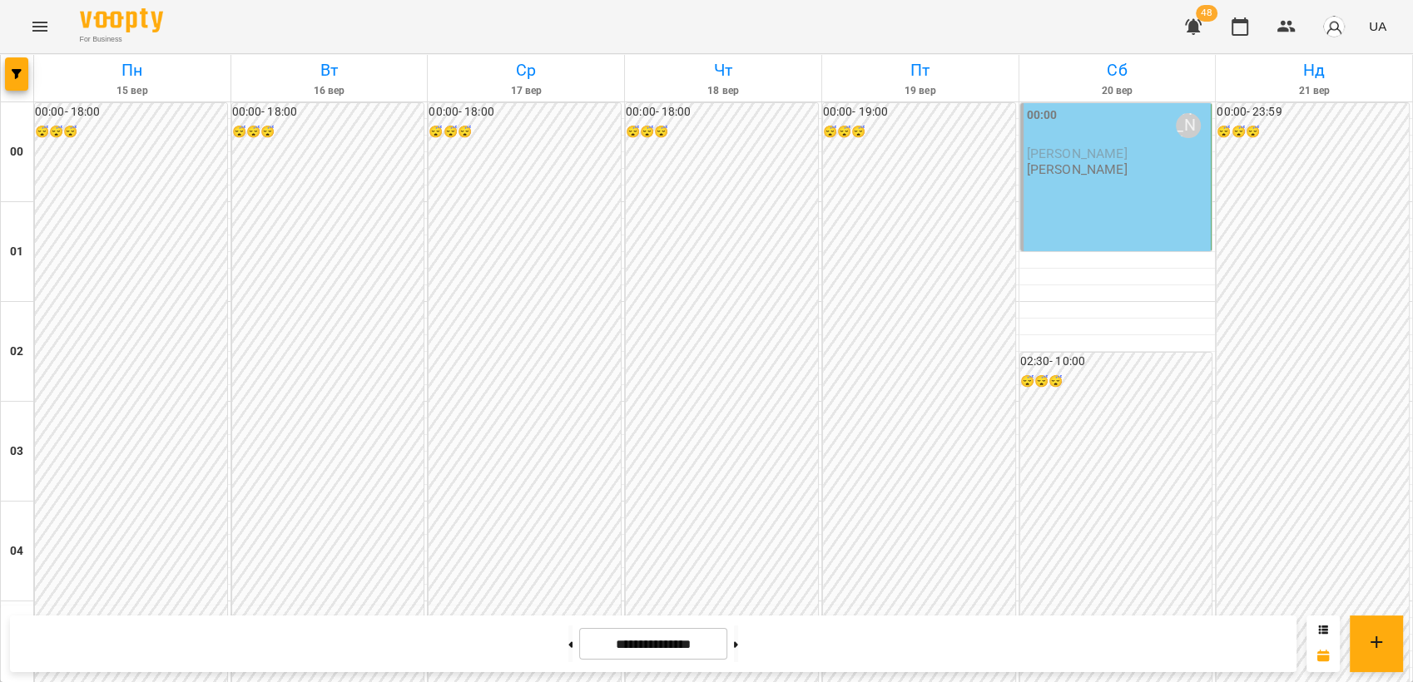
scroll to position [1739, 0]
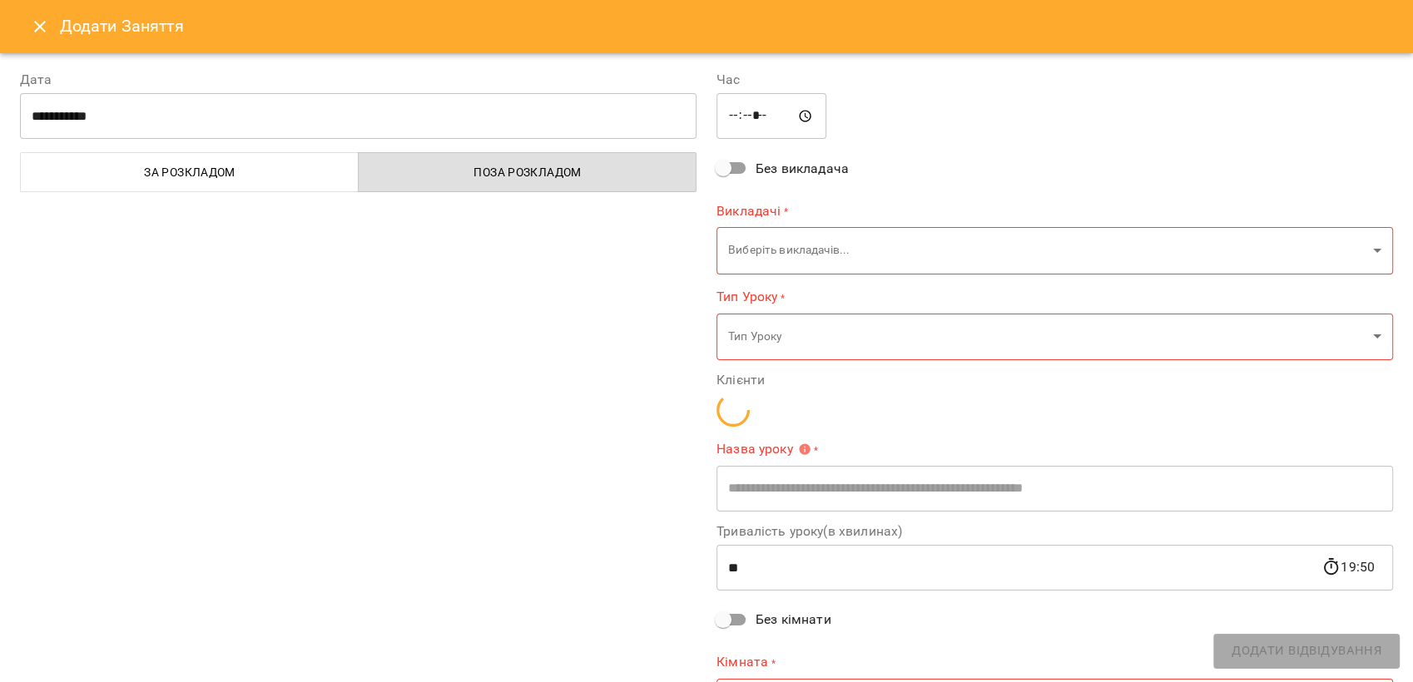
type input "**********"
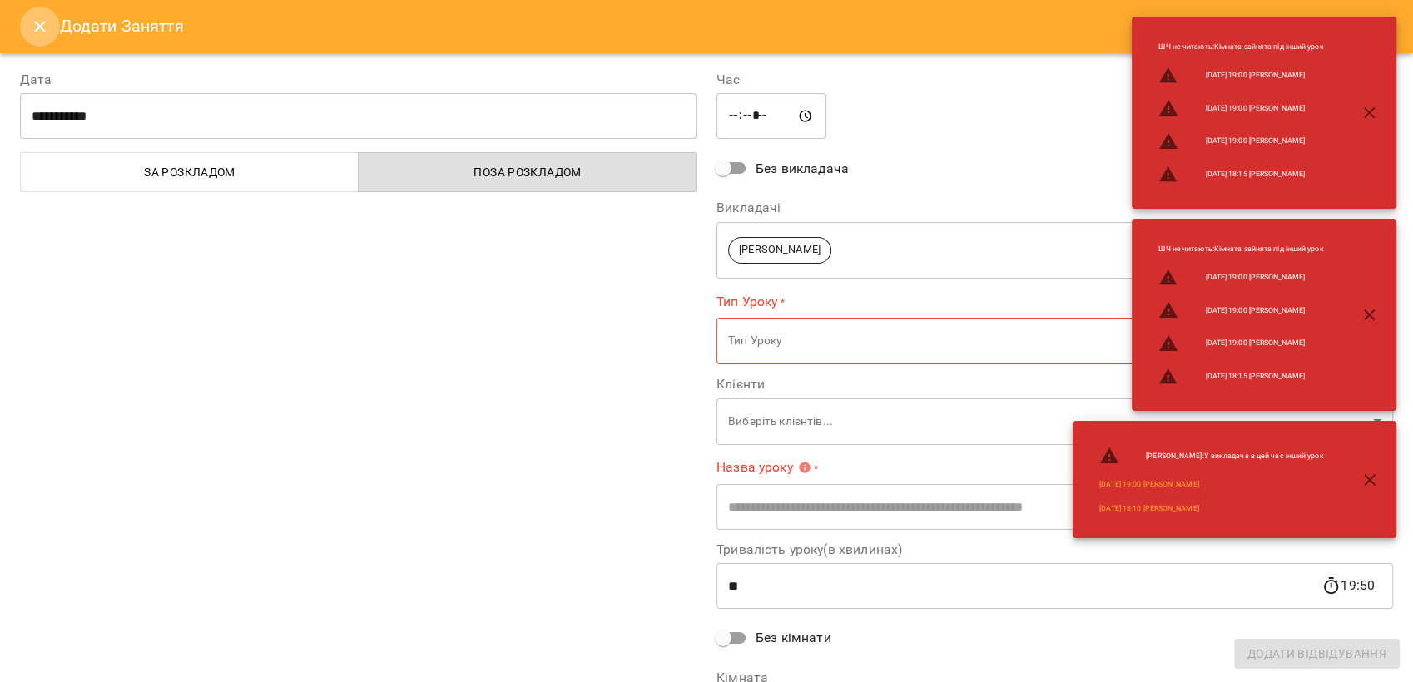
click at [33, 37] on button "Close" at bounding box center [40, 27] width 40 height 40
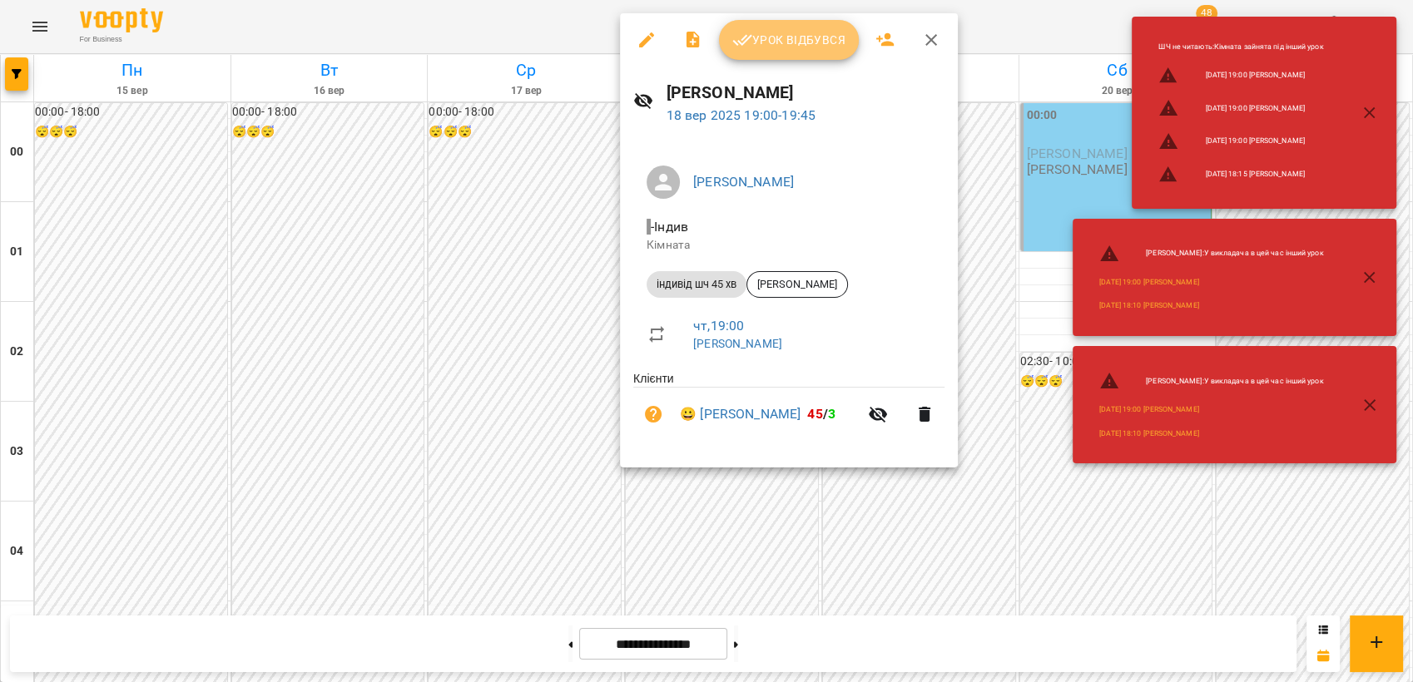
click at [769, 37] on span "Урок відбувся" at bounding box center [788, 40] width 113 height 20
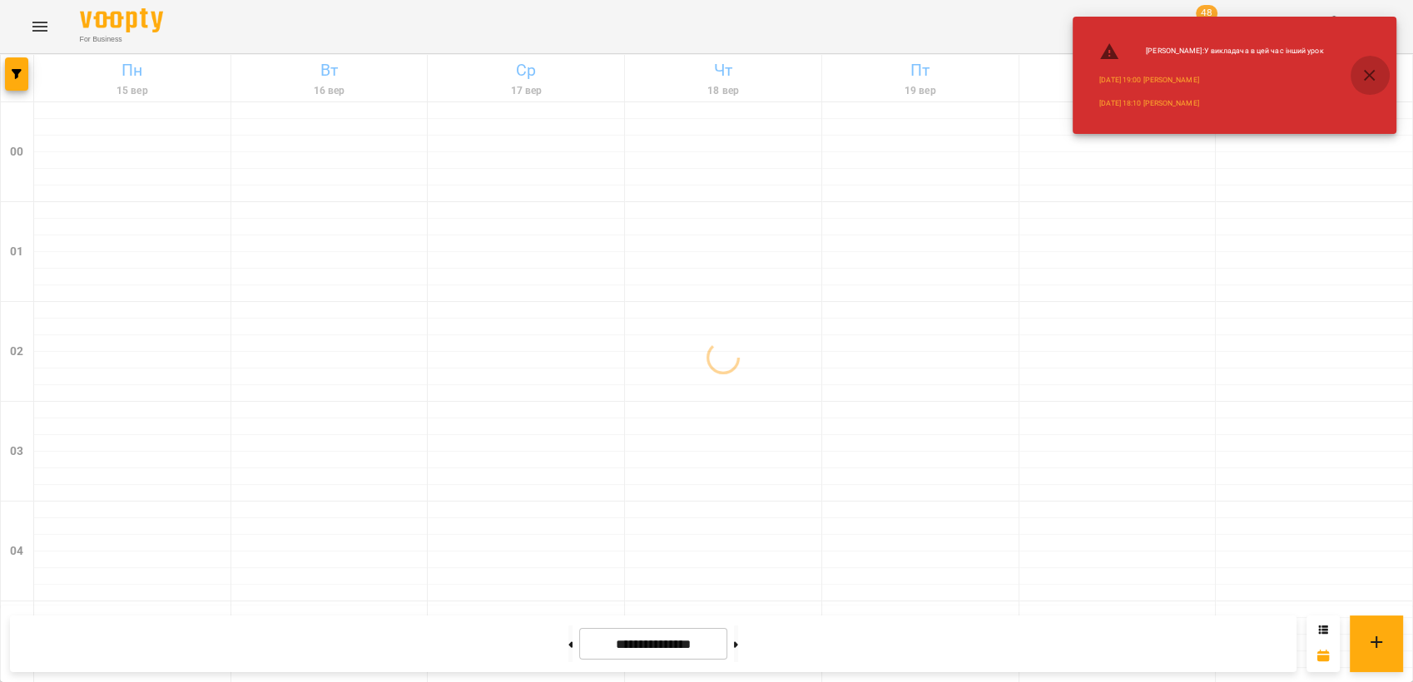
click at [1384, 75] on button "button" at bounding box center [1370, 76] width 40 height 40
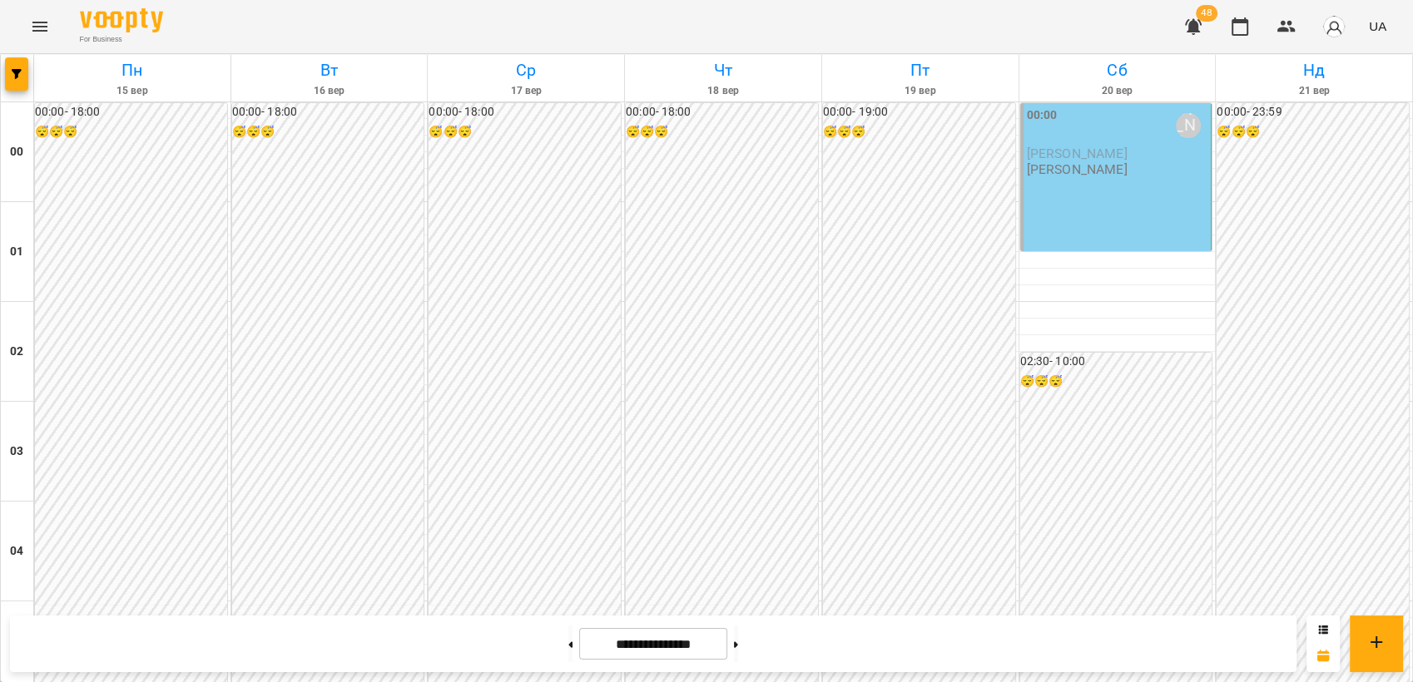
scroll to position [1786, 0]
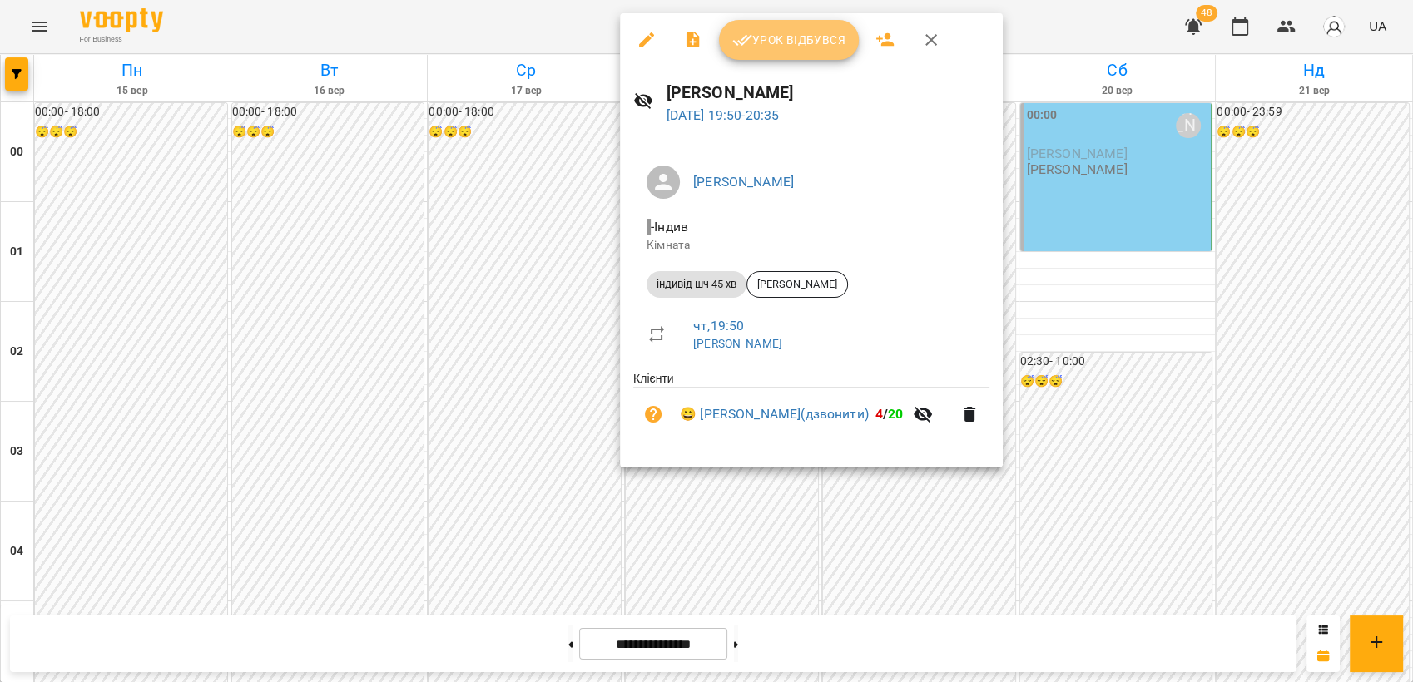
click at [776, 48] on span "Урок відбувся" at bounding box center [788, 40] width 113 height 20
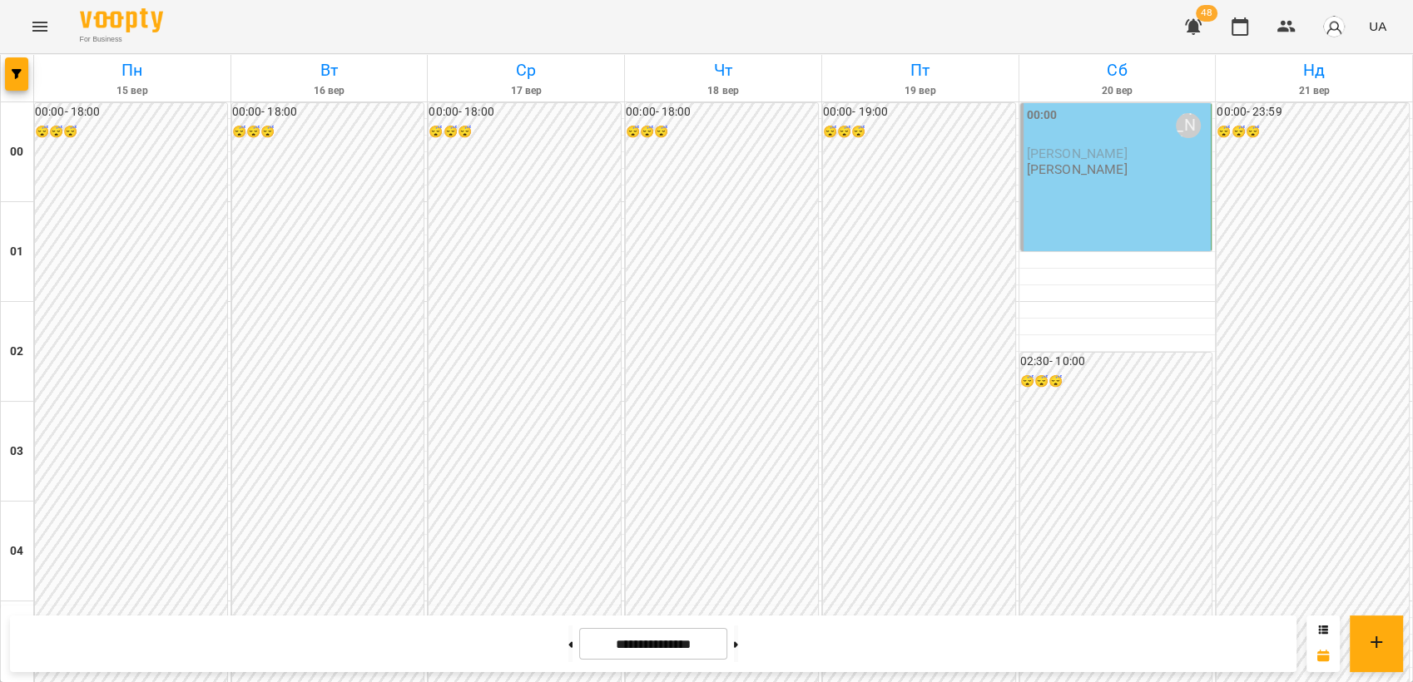
scroll to position [985, 0]
click at [37, 25] on icon "Menu" at bounding box center [40, 27] width 20 height 20
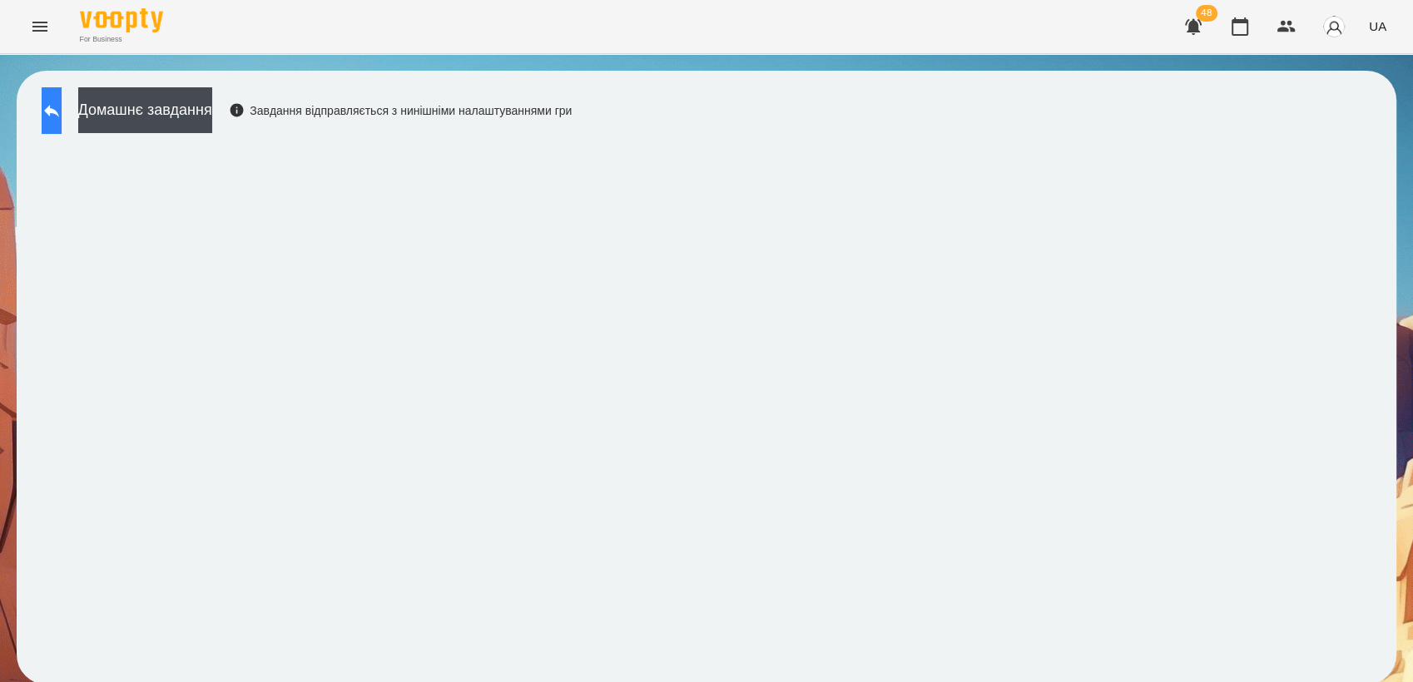
click at [62, 121] on button at bounding box center [52, 110] width 20 height 47
